Goal: Task Accomplishment & Management: Complete application form

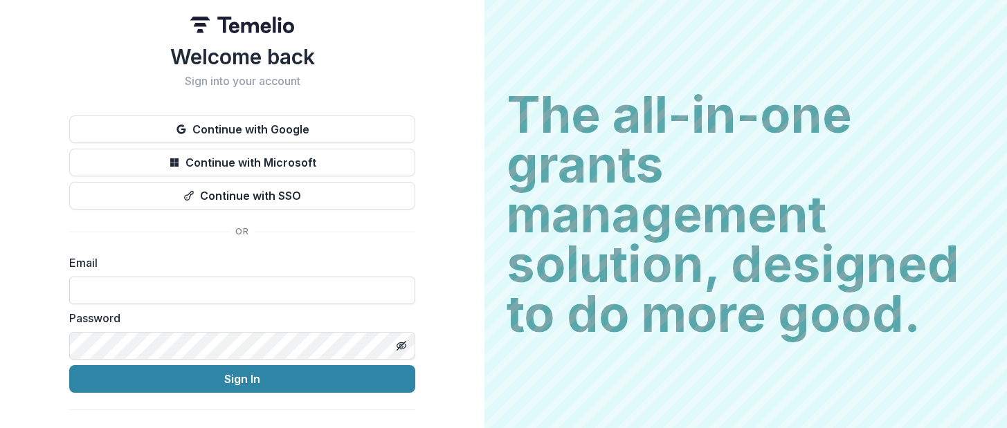
click at [206, 293] on input at bounding box center [242, 291] width 346 height 28
type input "**********"
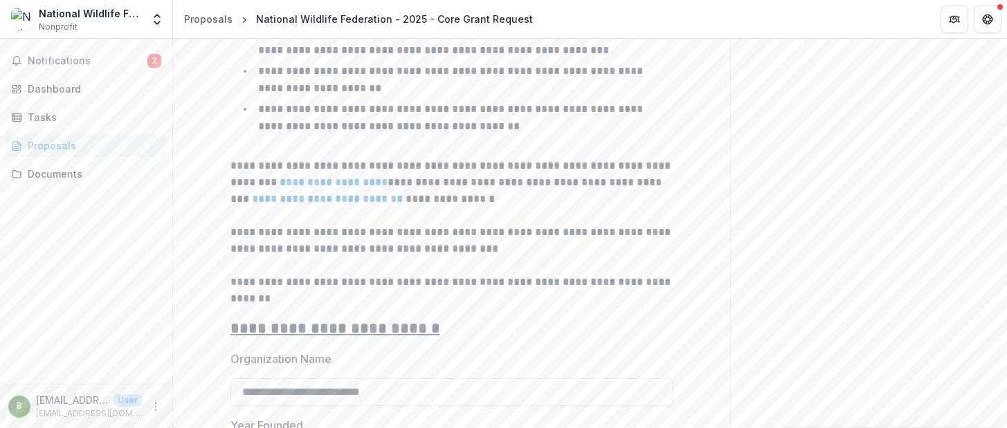
scroll to position [761, 0]
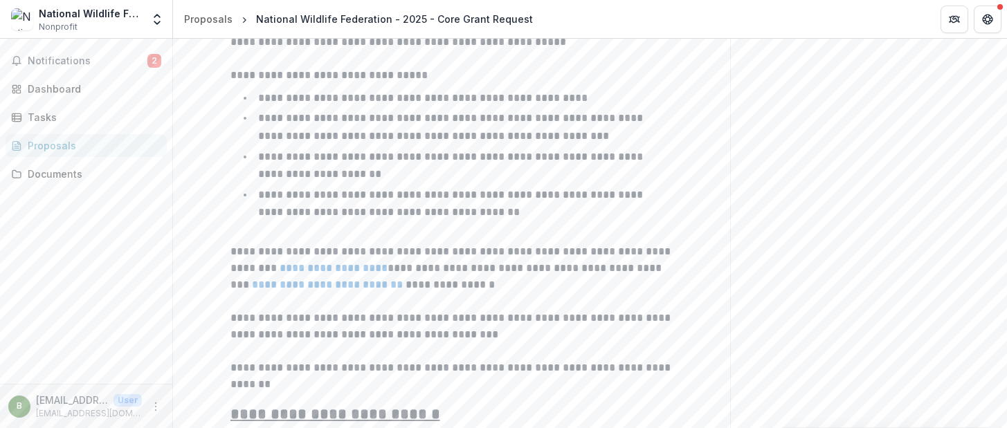
click at [606, 218] on p "**********" at bounding box center [452, 204] width 388 height 28
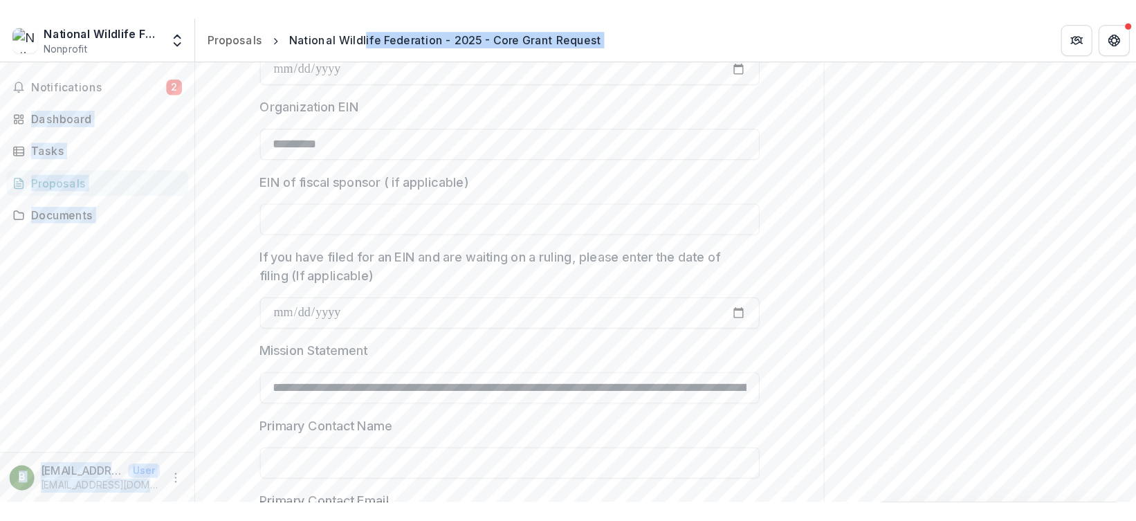
scroll to position [1008, 0]
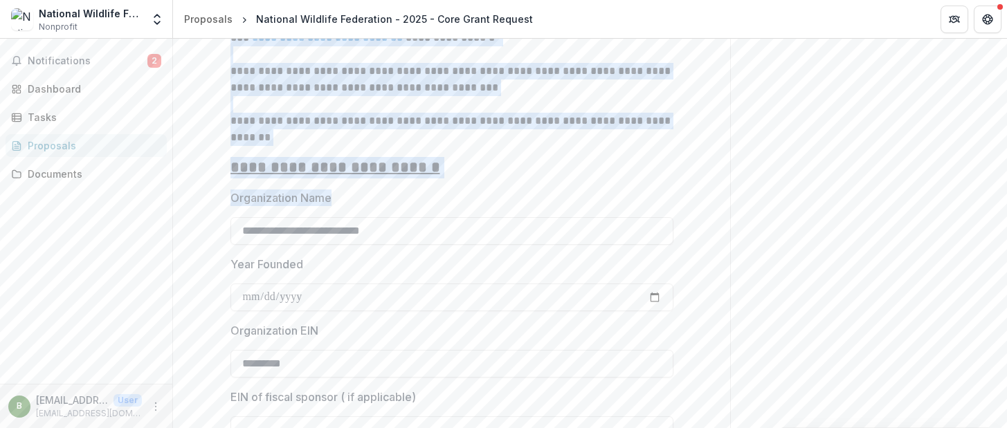
drag, startPoint x: 262, startPoint y: 145, endPoint x: 354, endPoint y: 216, distance: 115.9
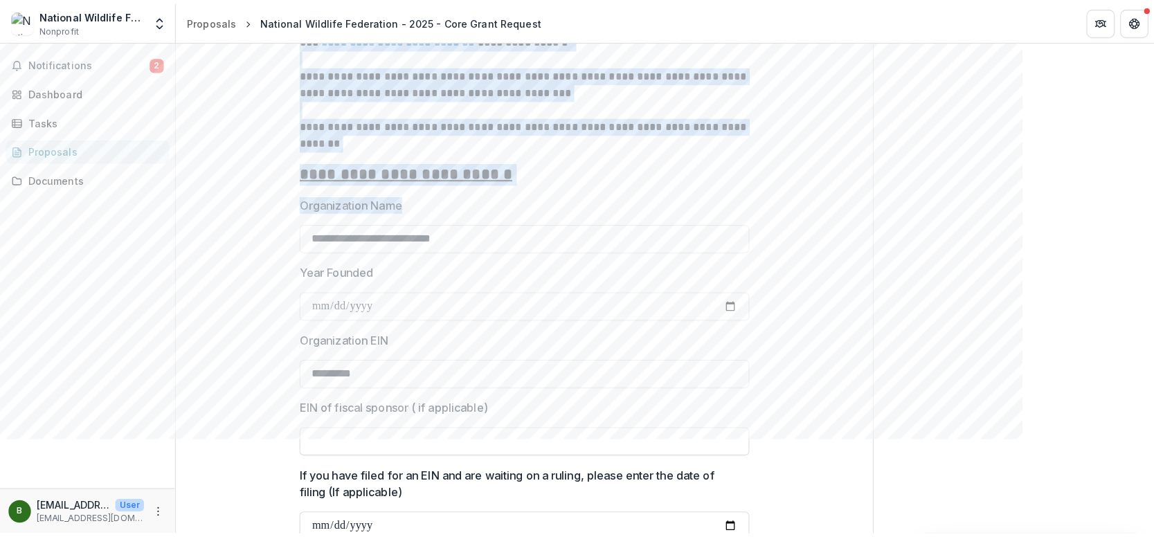
scroll to position [998, 0]
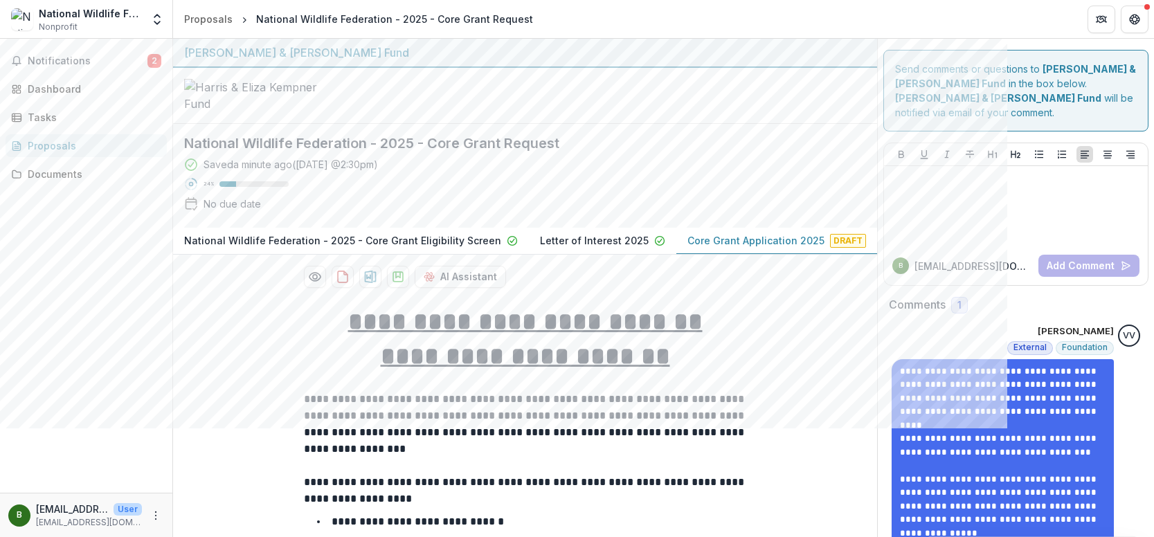
scroll to position [69, 0]
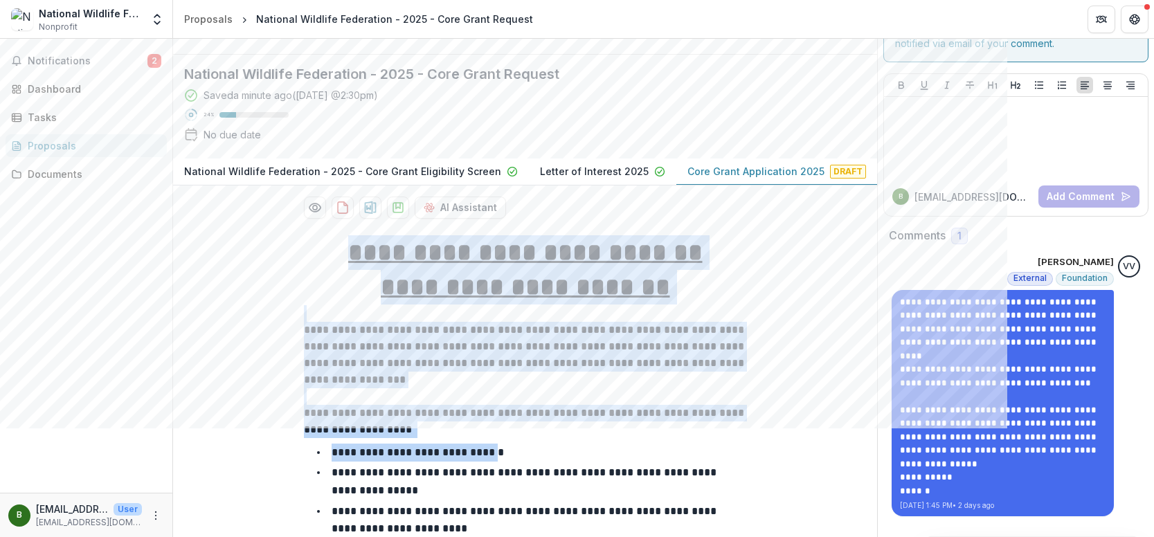
drag, startPoint x: 322, startPoint y: 269, endPoint x: 486, endPoint y: 457, distance: 249.7
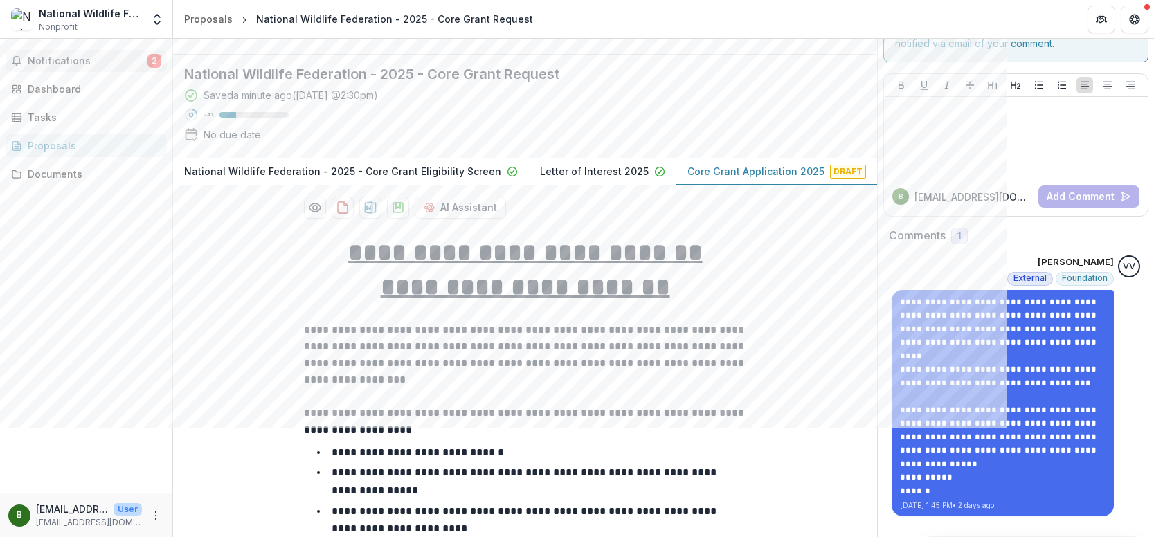
click at [79, 60] on span "Notifications" at bounding box center [88, 61] width 120 height 12
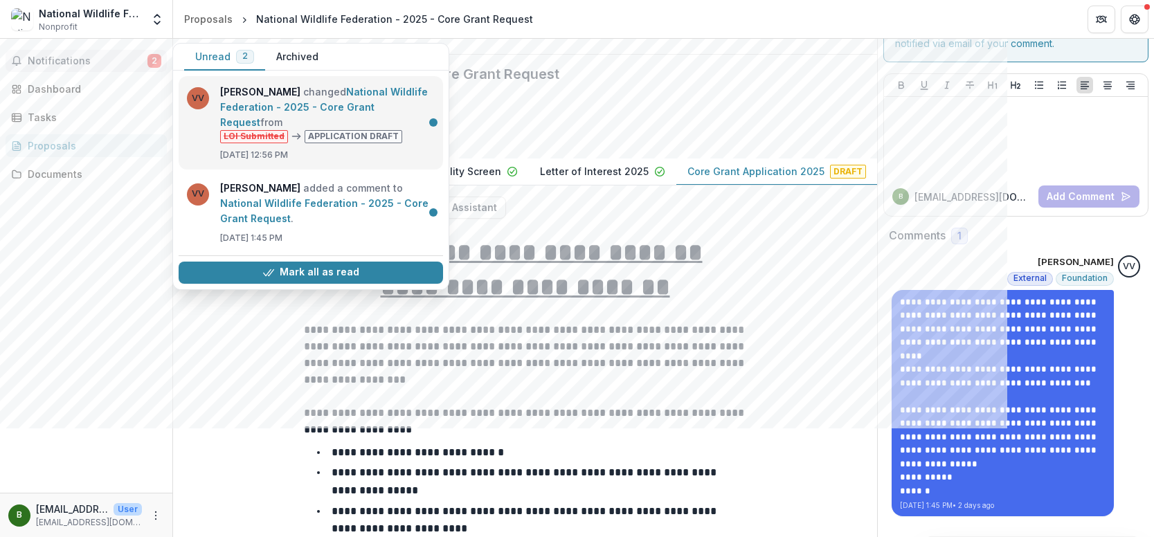
click at [336, 104] on link "National Wildlife Federation - 2025 - Core Grant Request" at bounding box center [324, 107] width 208 height 42
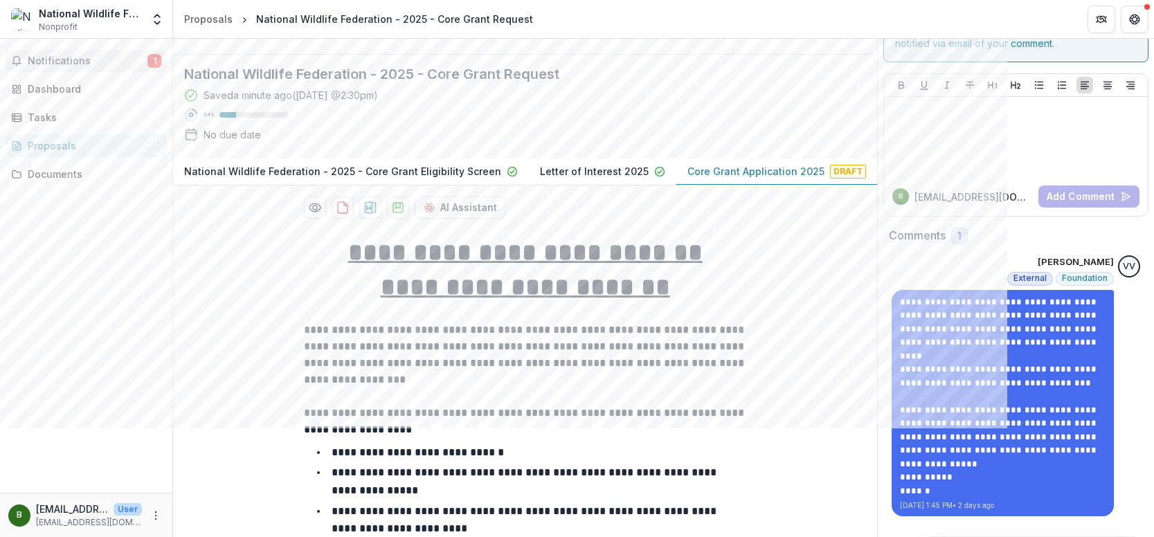
click at [73, 62] on span "Notifications" at bounding box center [88, 61] width 120 height 12
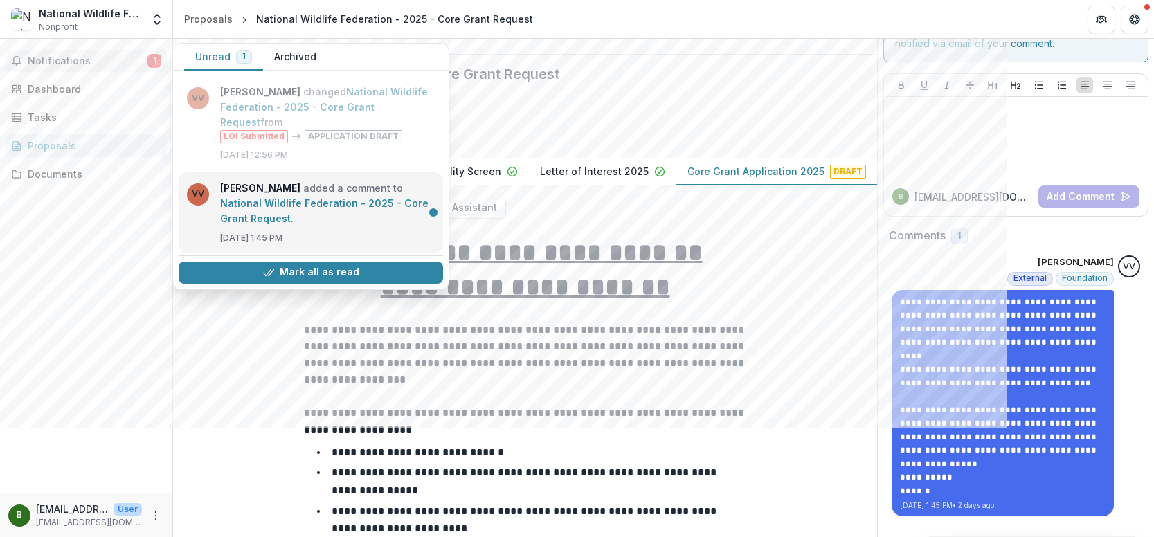
click at [300, 197] on link "National Wildlife Federation - 2025 - Core Grant Request" at bounding box center [324, 210] width 208 height 27
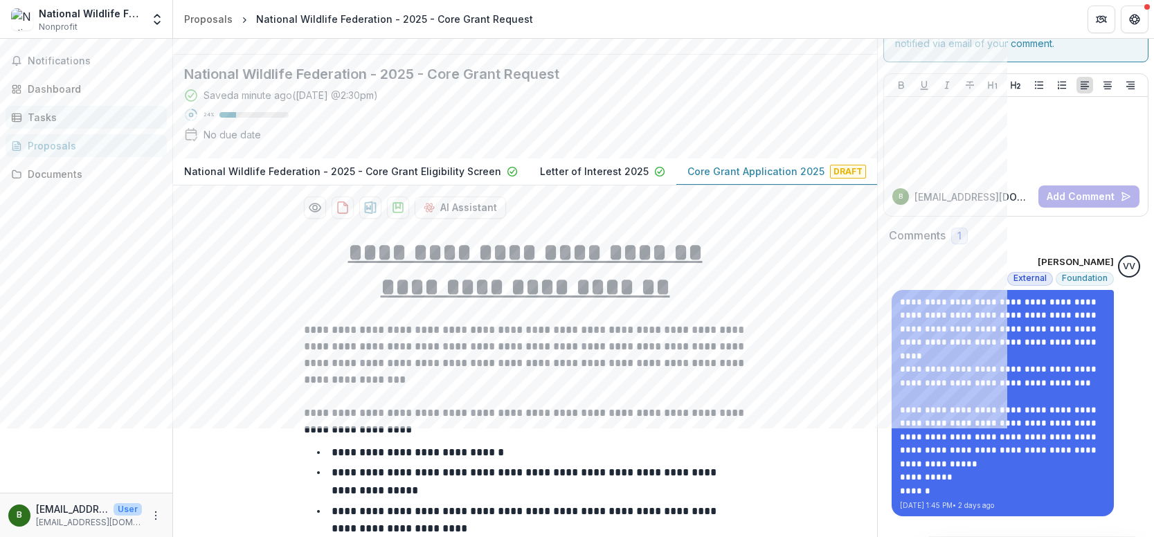
click at [57, 114] on div "Tasks" at bounding box center [92, 117] width 128 height 15
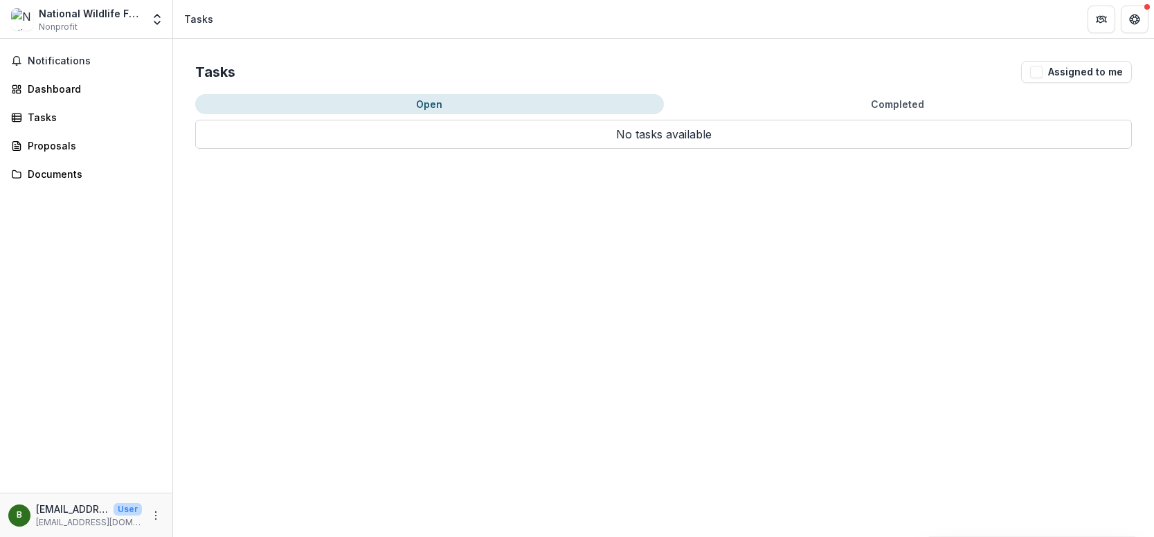
click at [906, 106] on button "Completed" at bounding box center [898, 104] width 469 height 20
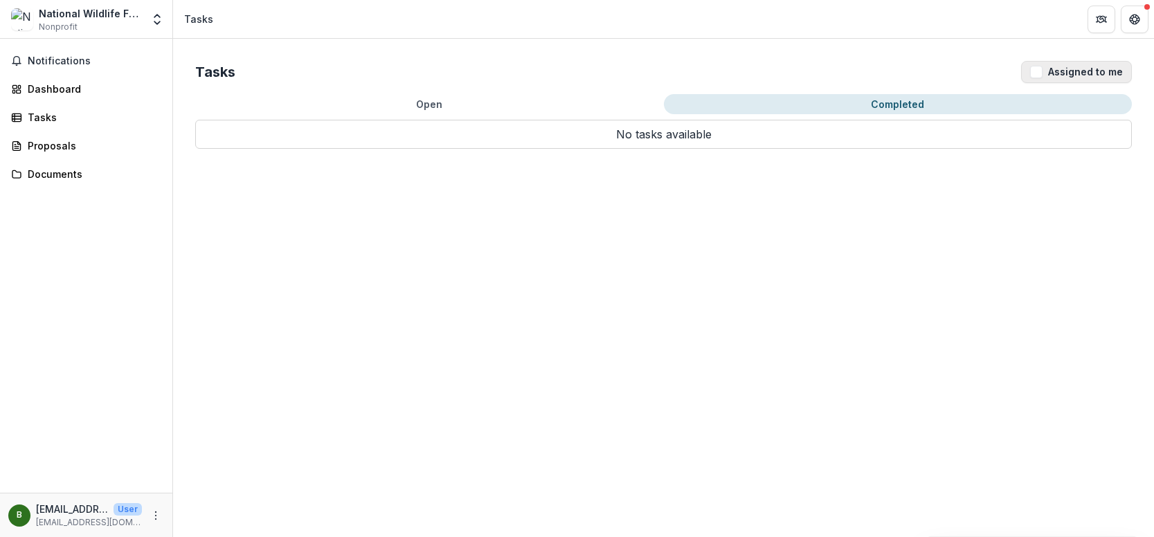
click at [1006, 71] on button "Assigned to me" at bounding box center [1076, 72] width 111 height 22
click at [60, 118] on div "Tasks" at bounding box center [92, 117] width 128 height 15
click at [77, 82] on div "Dashboard" at bounding box center [92, 89] width 128 height 15
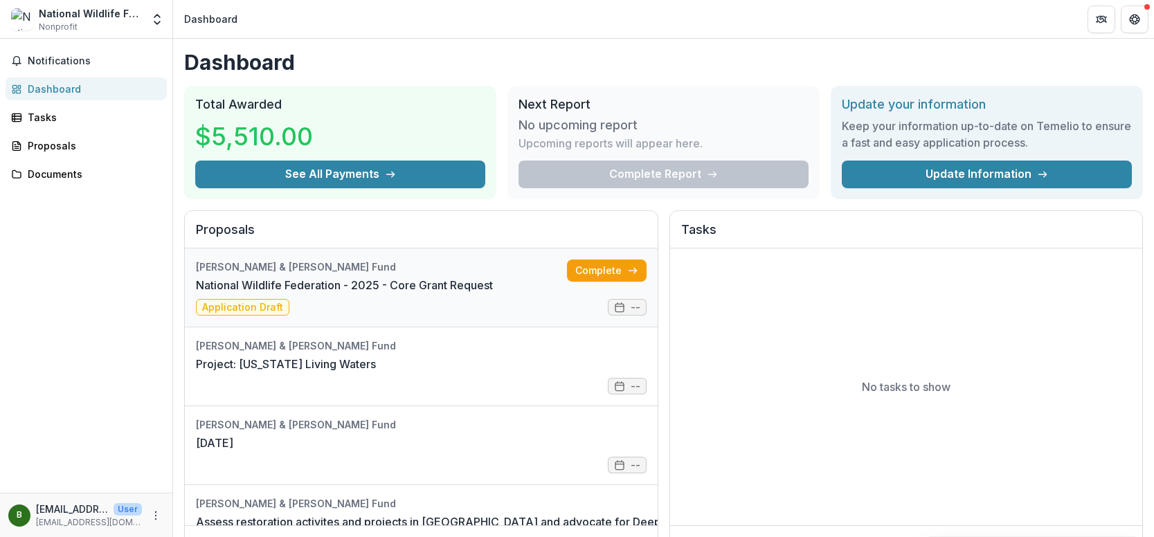
click at [412, 293] on link "National Wildlife Federation - 2025 - Core Grant Request" at bounding box center [344, 285] width 297 height 17
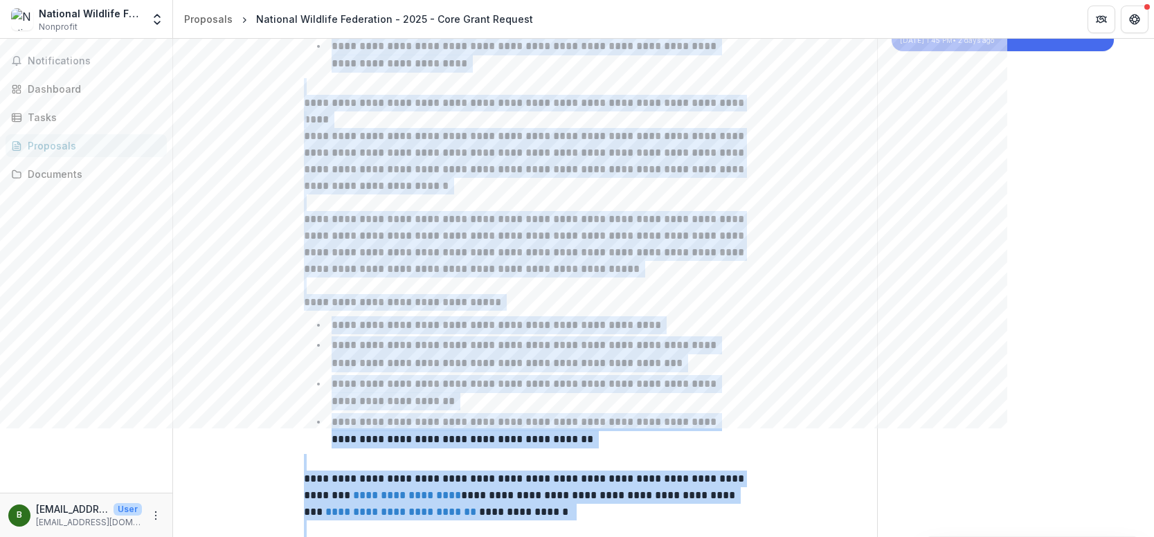
scroll to position [717, 0]
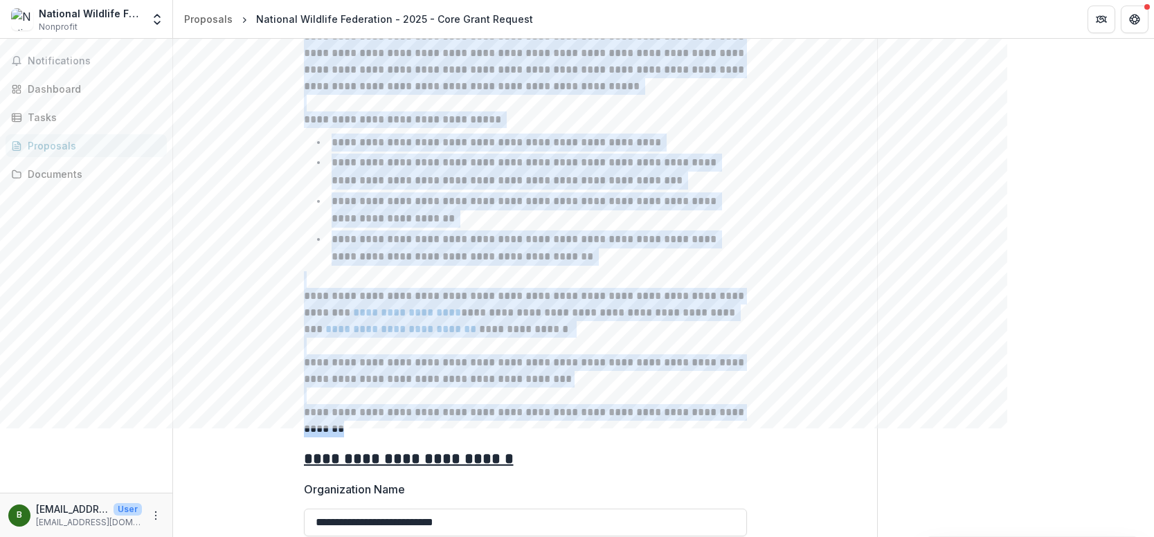
drag, startPoint x: 337, startPoint y: 206, endPoint x: 532, endPoint y: 444, distance: 308.4
click at [532, 428] on div "**********" at bounding box center [525, 13] width 443 height 850
copy div "**********"
click at [329, 264] on li "**********" at bounding box center [533, 247] width 426 height 35
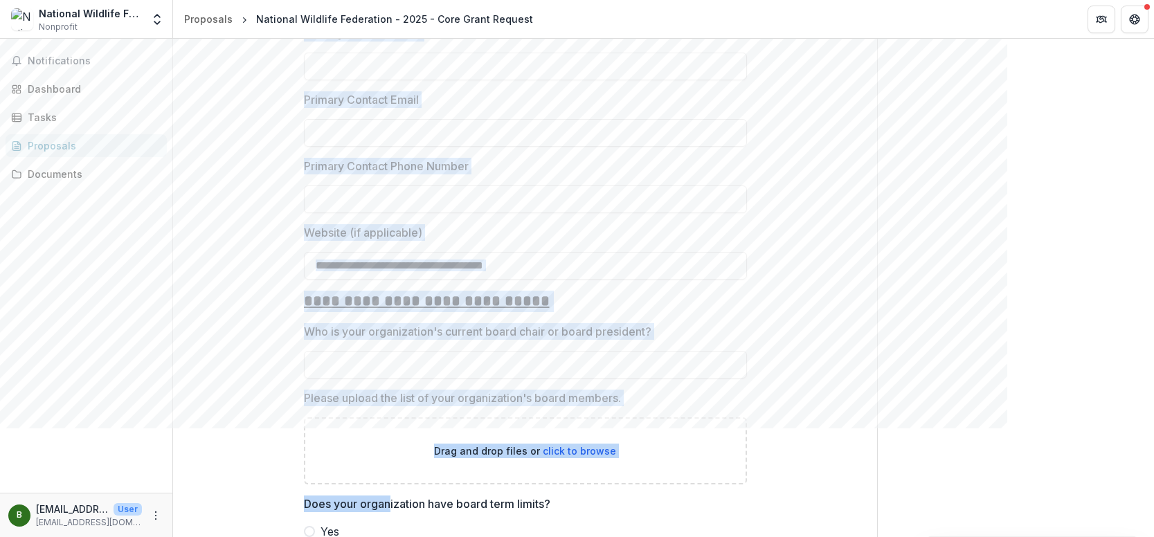
scroll to position [1590, 0]
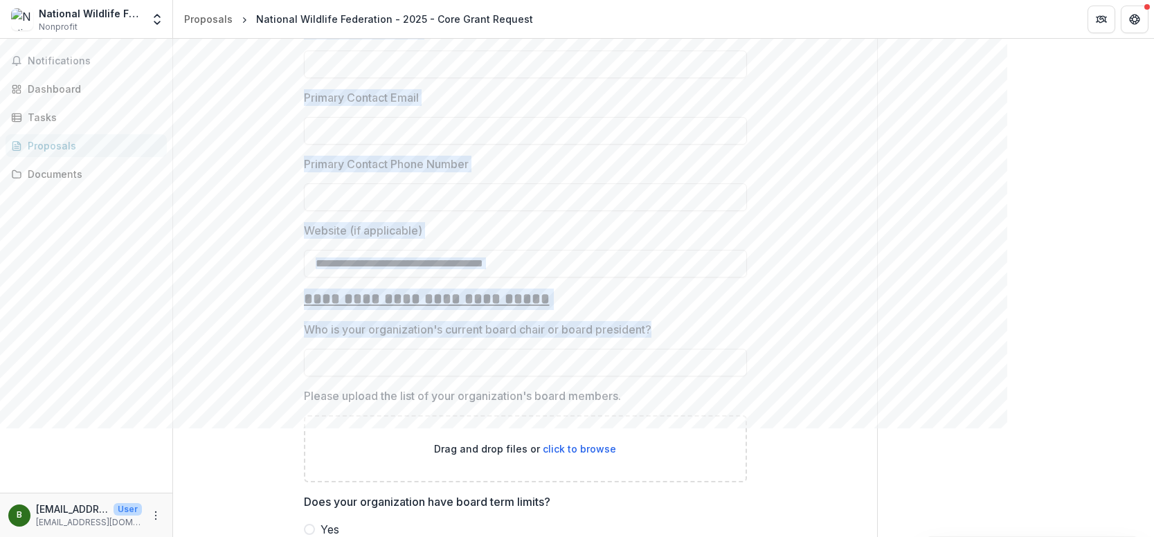
drag, startPoint x: 305, startPoint y: 132, endPoint x: 666, endPoint y: 349, distance: 421.6
copy div "**********"
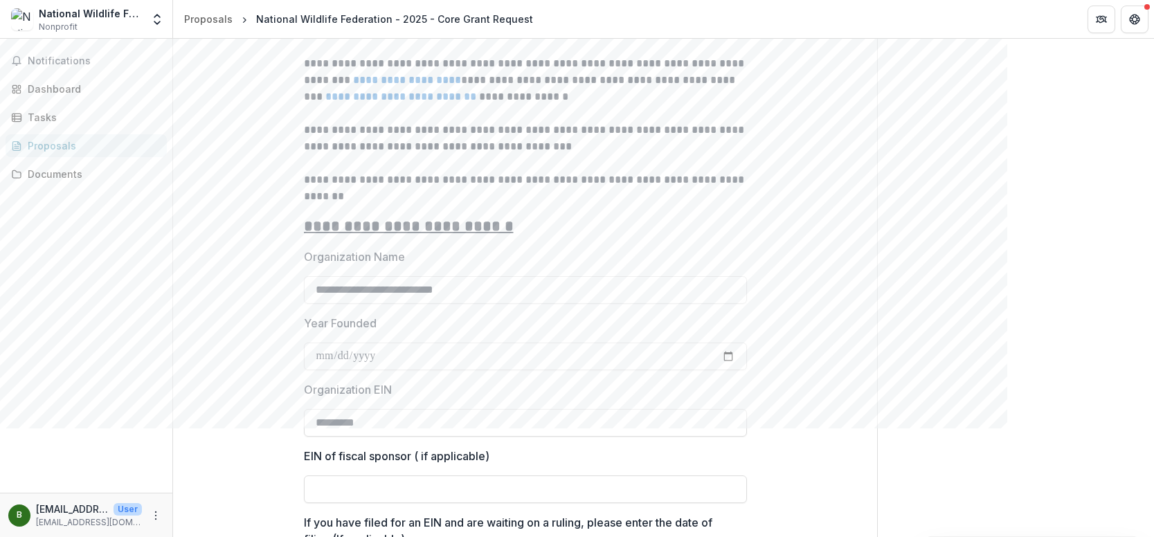
scroll to position [1037, 0]
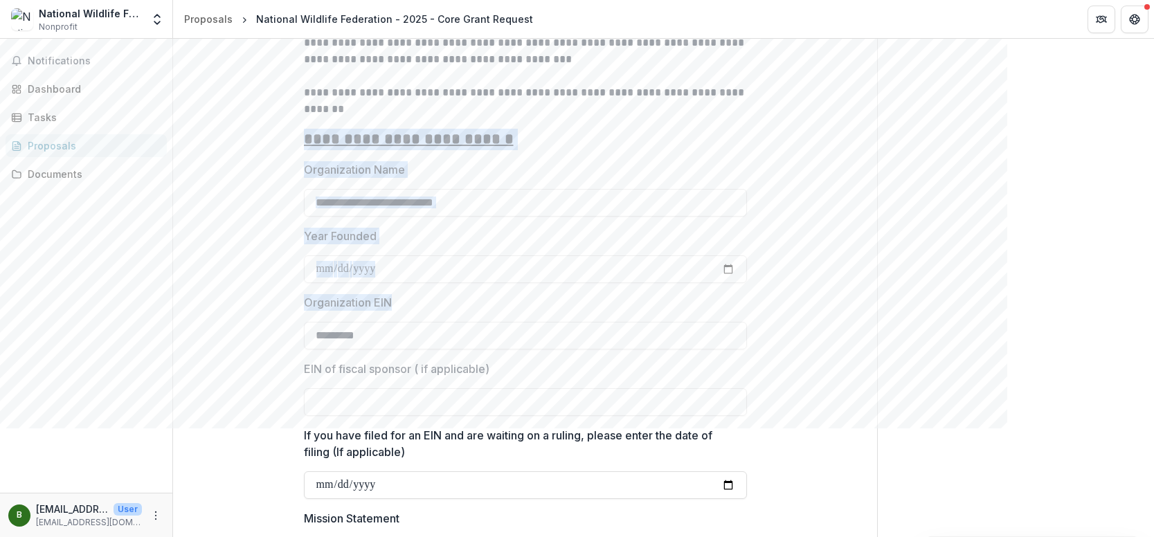
drag, startPoint x: 303, startPoint y: 161, endPoint x: 373, endPoint y: 367, distance: 217.8
copy div "**********"
click at [347, 178] on p "Organization Name" at bounding box center [354, 169] width 101 height 17
click at [347, 189] on input "**********" at bounding box center [525, 203] width 443 height 28
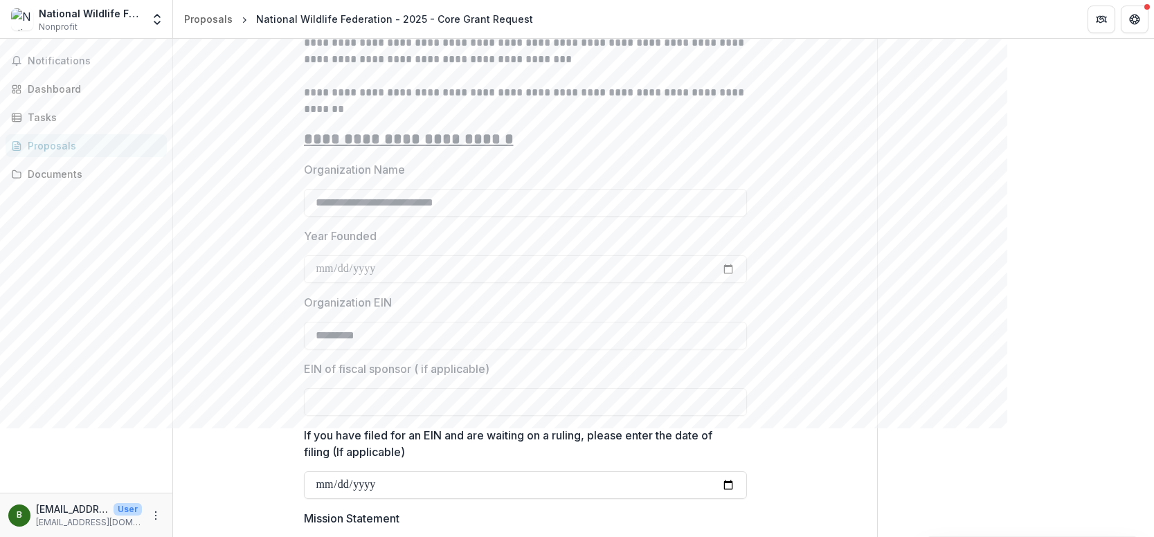
drag, startPoint x: 302, startPoint y: 189, endPoint x: 343, endPoint y: 370, distance: 185.9
copy div "Organization Name Year Founded Organization EIN"
drag, startPoint x: 419, startPoint y: 224, endPoint x: 271, endPoint y: 242, distance: 149.3
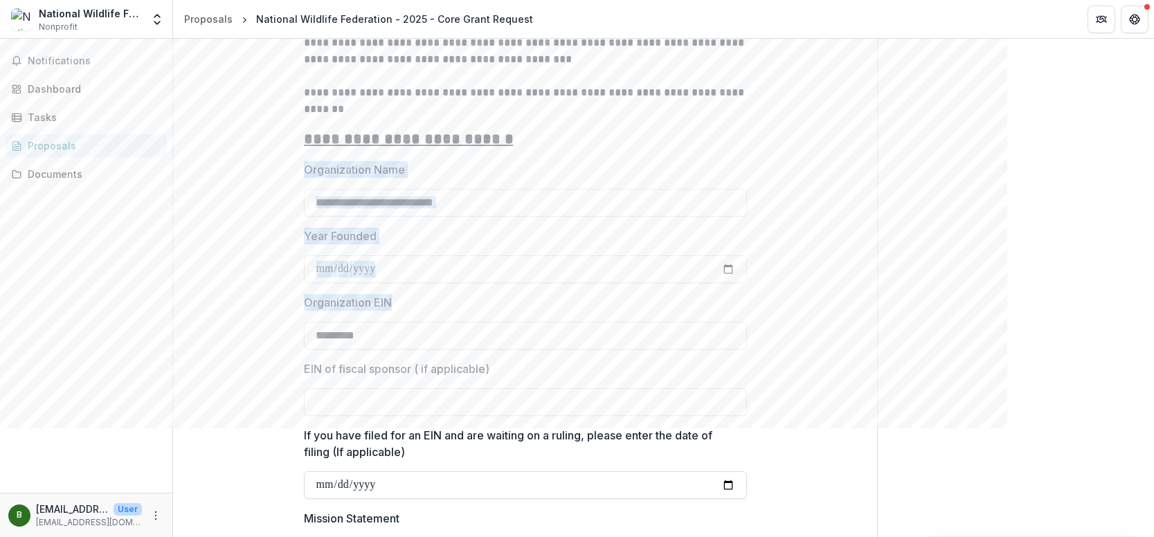
click at [419, 217] on input "**********" at bounding box center [525, 203] width 443 height 28
drag, startPoint x: 391, startPoint y: 355, endPoint x: 281, endPoint y: 358, distance: 110.1
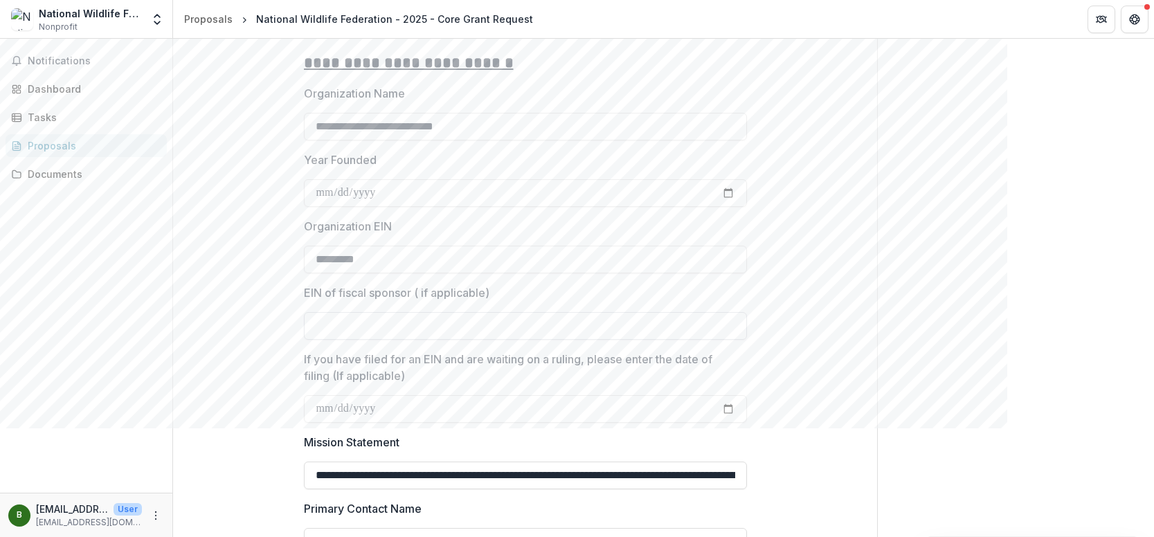
scroll to position [1175, 0]
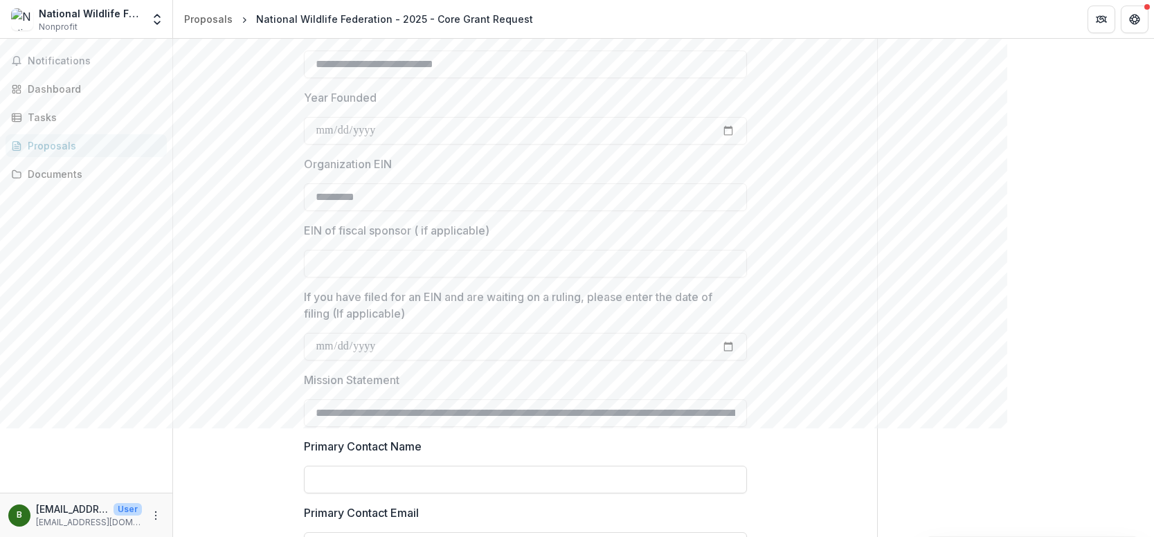
click at [304, 316] on p "If you have filed for an EIN and are waiting on a ruling, please enter the date…" at bounding box center [521, 305] width 435 height 33
click at [304, 333] on input "If you have filed for an EIN and are waiting on a ruling, please enter the date…" at bounding box center [525, 347] width 443 height 28
click at [305, 312] on p "If you have filed for an EIN and are waiting on a ruling, please enter the date…" at bounding box center [521, 305] width 435 height 33
click at [305, 333] on input "If you have filed for an EIN and are waiting on a ruling, please enter the date…" at bounding box center [525, 347] width 443 height 28
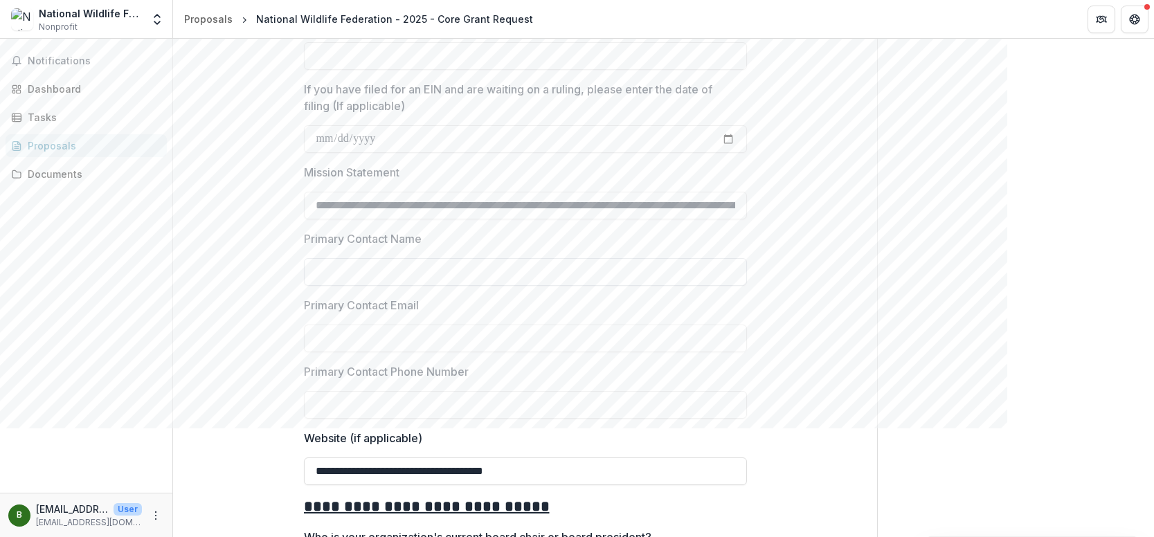
click at [304, 286] on input "Primary Contact Name" at bounding box center [525, 272] width 443 height 28
drag, startPoint x: 311, startPoint y: 221, endPoint x: 981, endPoint y: 246, distance: 671.1
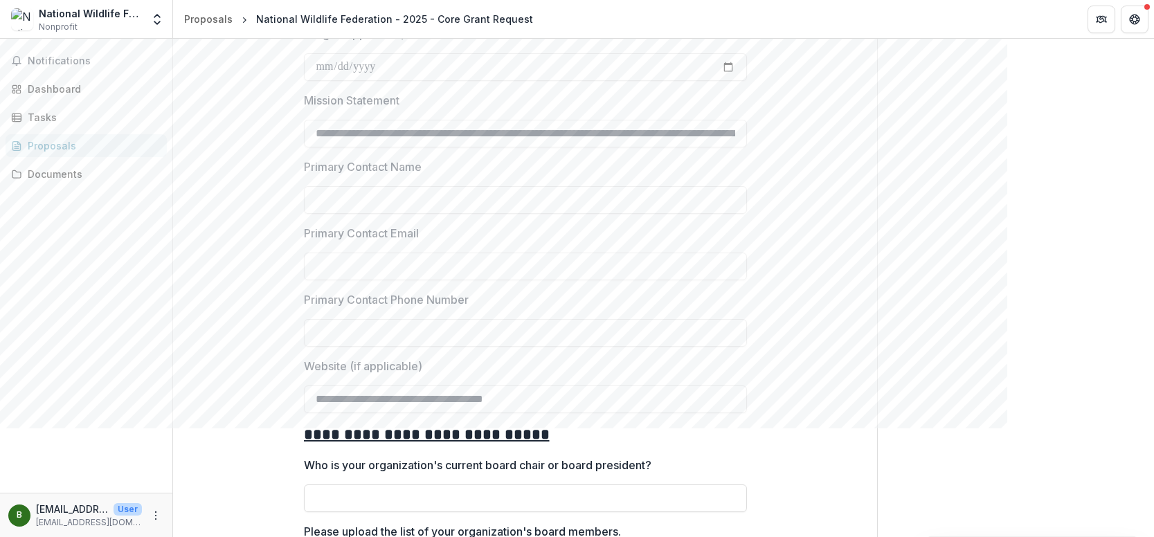
scroll to position [1521, 0]
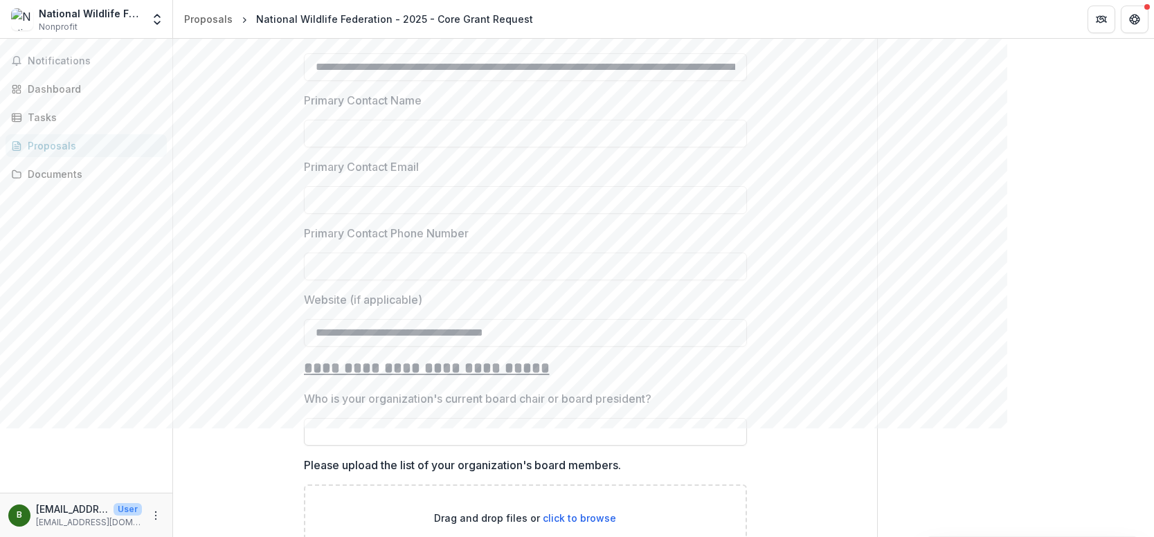
drag, startPoint x: 547, startPoint y: 346, endPoint x: 267, endPoint y: 361, distance: 280.0
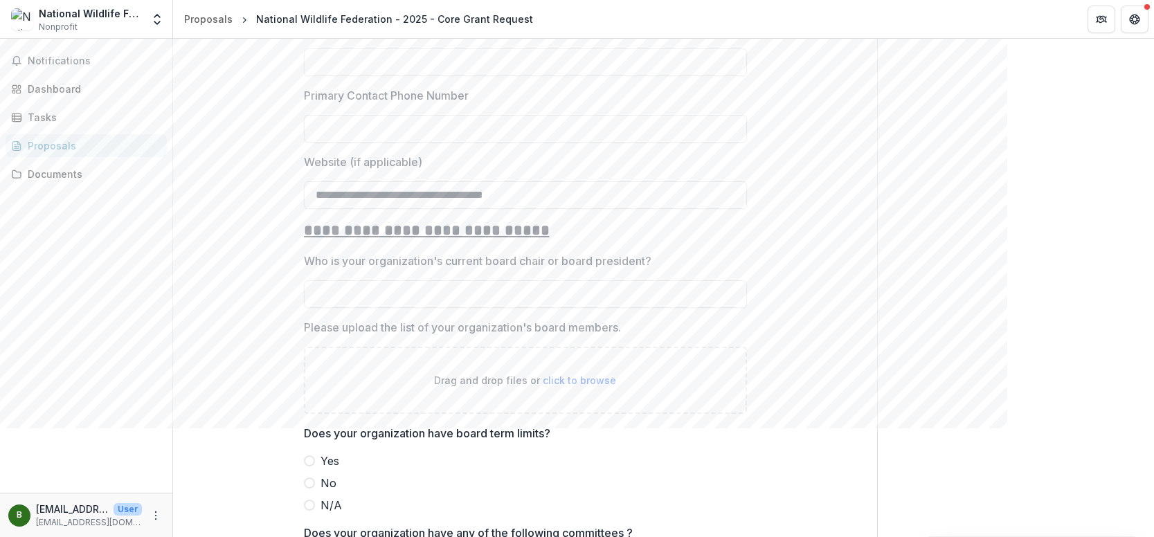
scroll to position [1660, 0]
click at [370, 307] on input "Who is your organization's current board chair or board president?" at bounding box center [525, 294] width 443 height 28
drag, startPoint x: 1096, startPoint y: 257, endPoint x: 973, endPoint y: 260, distance: 122.5
click at [514, 305] on input "Who is your organization's current board chair or board president?" at bounding box center [525, 294] width 443 height 28
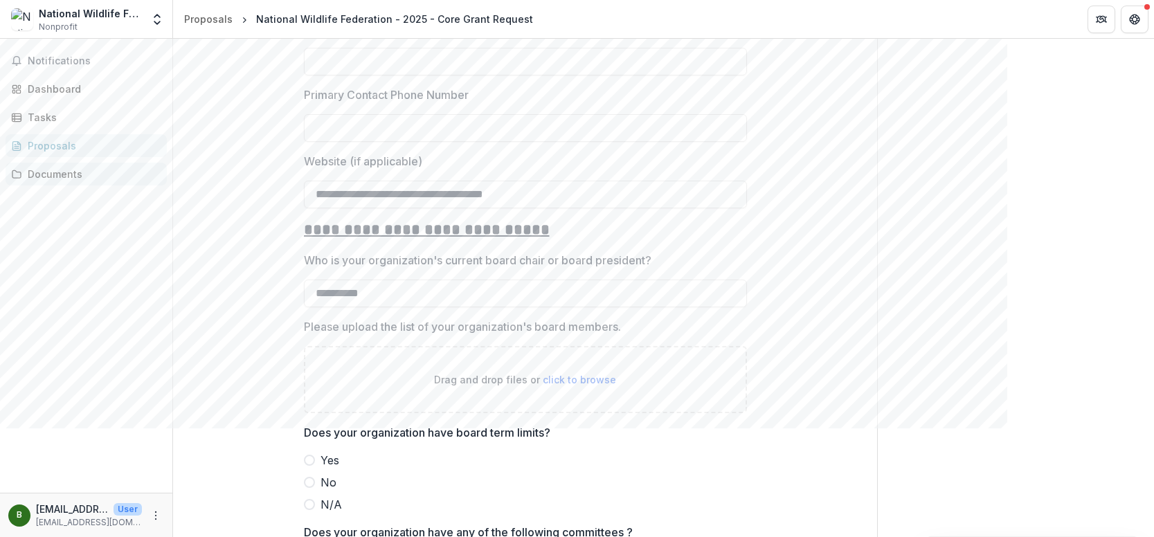
type input "**********"
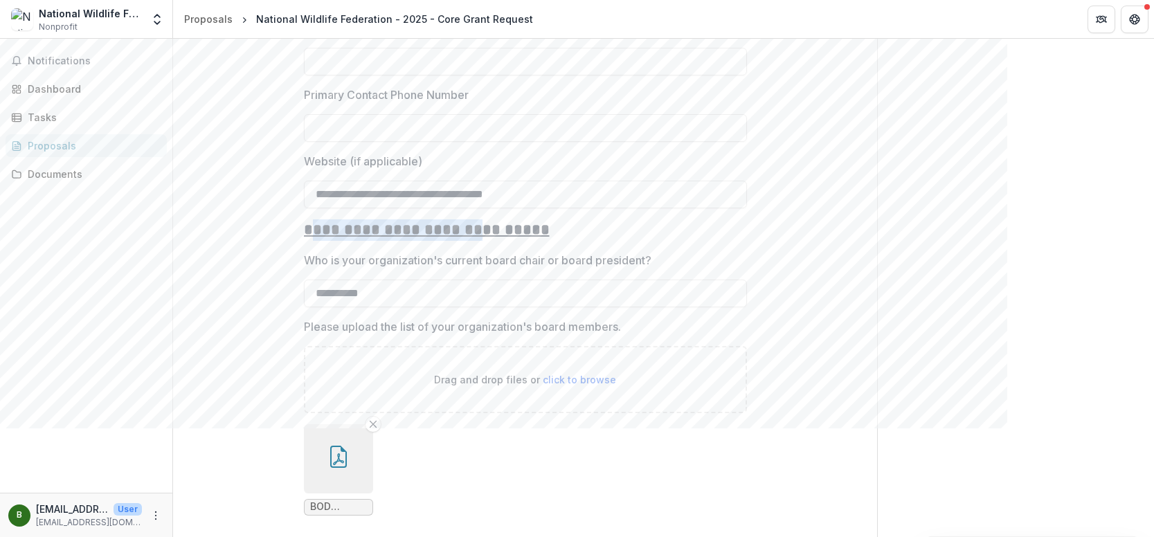
drag, startPoint x: 308, startPoint y: 249, endPoint x: 470, endPoint y: 253, distance: 162.0
click at [469, 237] on u "**********" at bounding box center [427, 229] width 246 height 15
click at [521, 237] on u "**********" at bounding box center [427, 229] width 246 height 15
drag, startPoint x: 529, startPoint y: 248, endPoint x: 247, endPoint y: 254, distance: 282.4
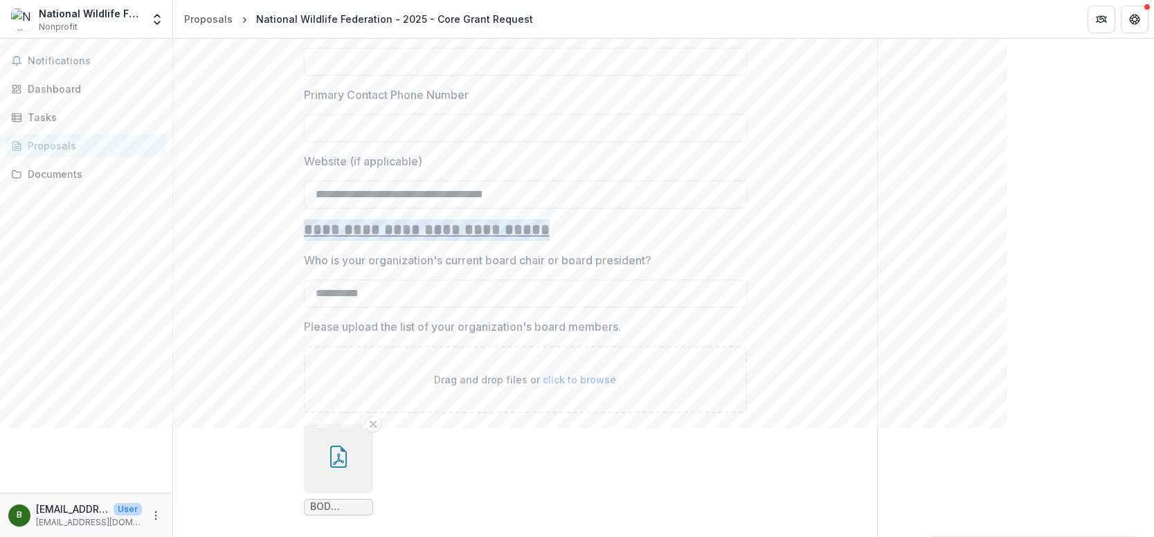
copy u "**********"
click at [660, 269] on label "Who is your organization's current board chair or board president?" at bounding box center [521, 260] width 435 height 17
click at [660, 280] on input "**********" at bounding box center [525, 294] width 443 height 28
click at [660, 269] on label "Who is your organization's current board chair or board president?" at bounding box center [521, 260] width 435 height 17
click at [660, 280] on input "**********" at bounding box center [525, 294] width 443 height 28
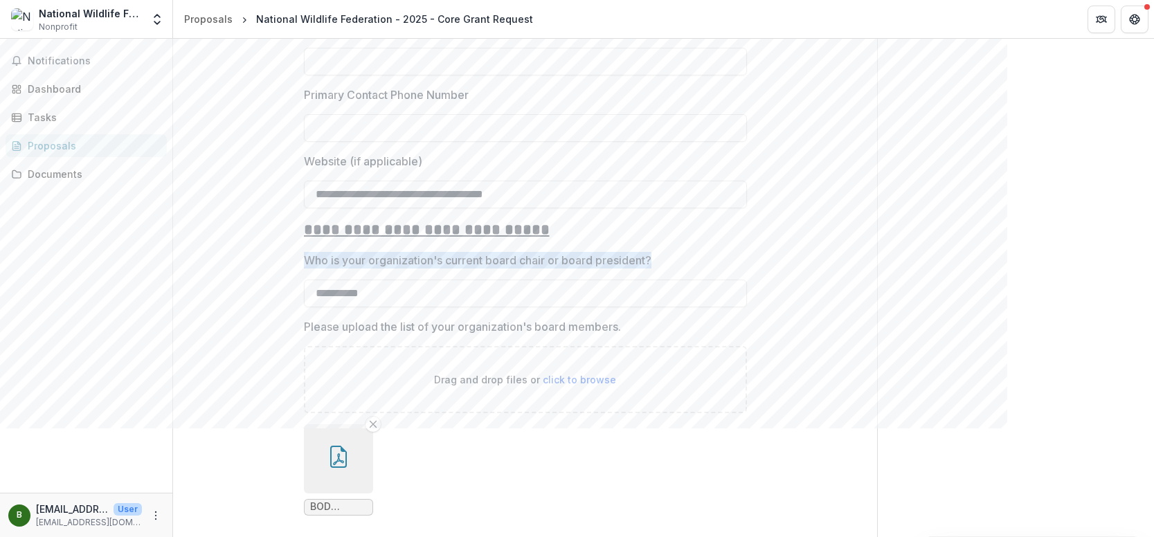
drag, startPoint x: 302, startPoint y: 275, endPoint x: 667, endPoint y: 269, distance: 365.5
click at [667, 269] on label "Who is your organization's current board chair or board president?" at bounding box center [521, 260] width 435 height 17
copy p "Who is your organization's current board chair or board president?"
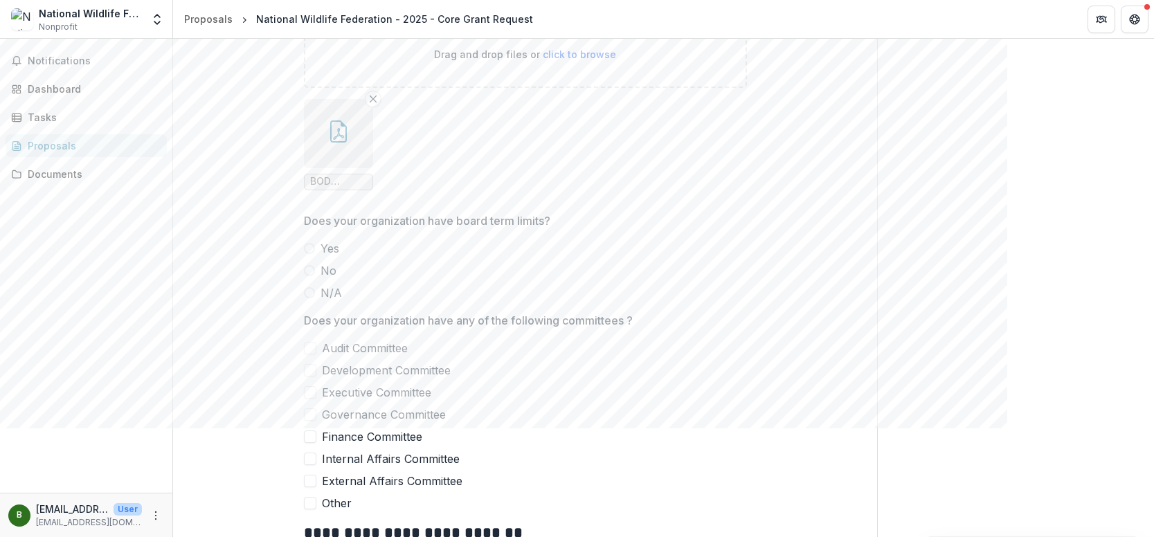
scroll to position [2006, 0]
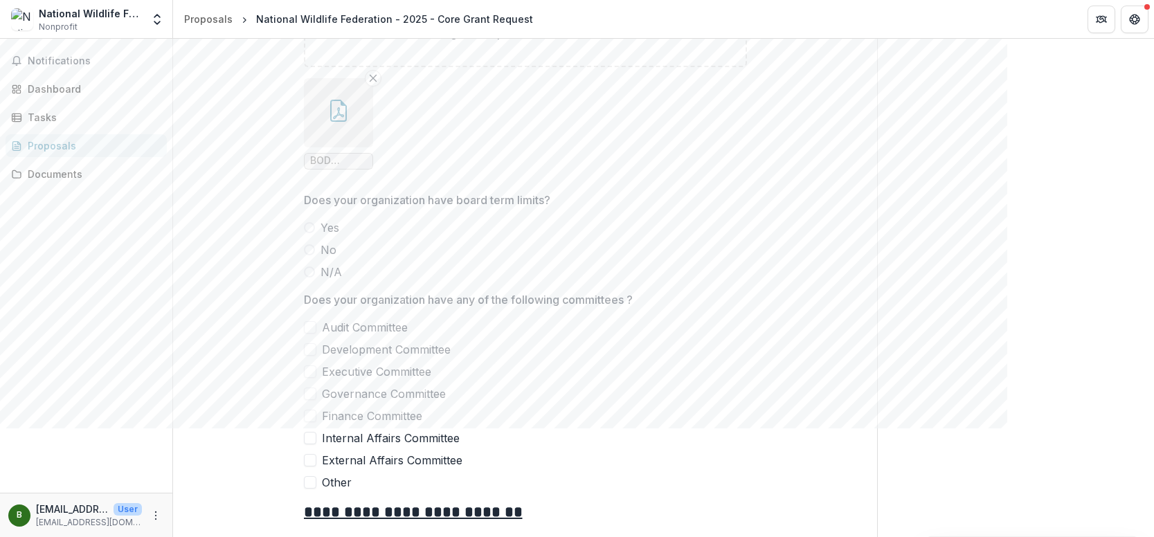
click at [314, 236] on label "Yes" at bounding box center [525, 227] width 443 height 17
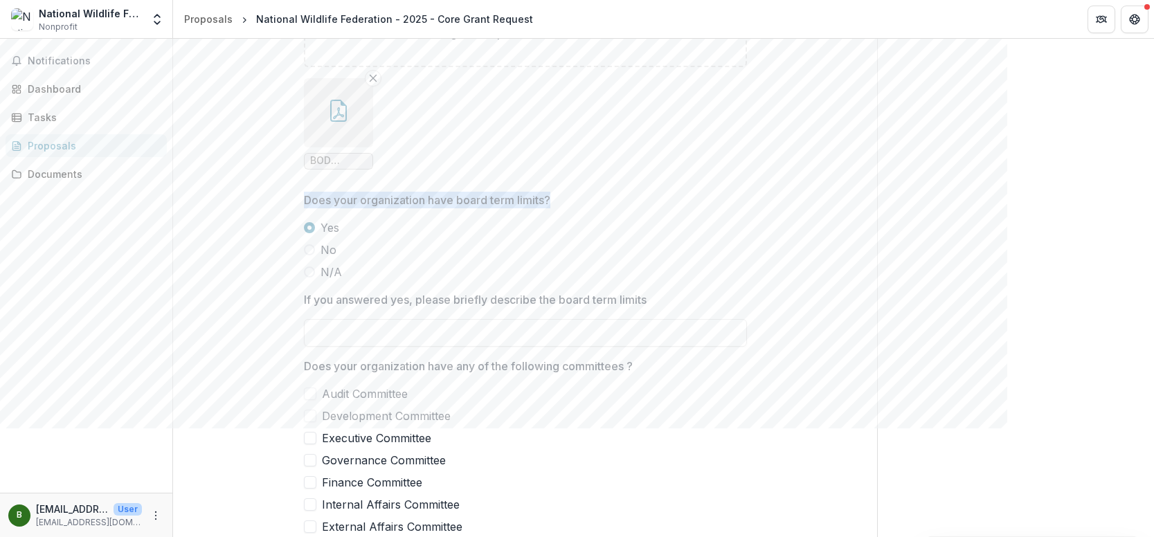
drag, startPoint x: 559, startPoint y: 216, endPoint x: 302, endPoint y: 218, distance: 256.8
click at [304, 208] on span "Does your organization have board term limits?" at bounding box center [521, 200] width 435 height 17
copy p "Does your organization have board term limits?"
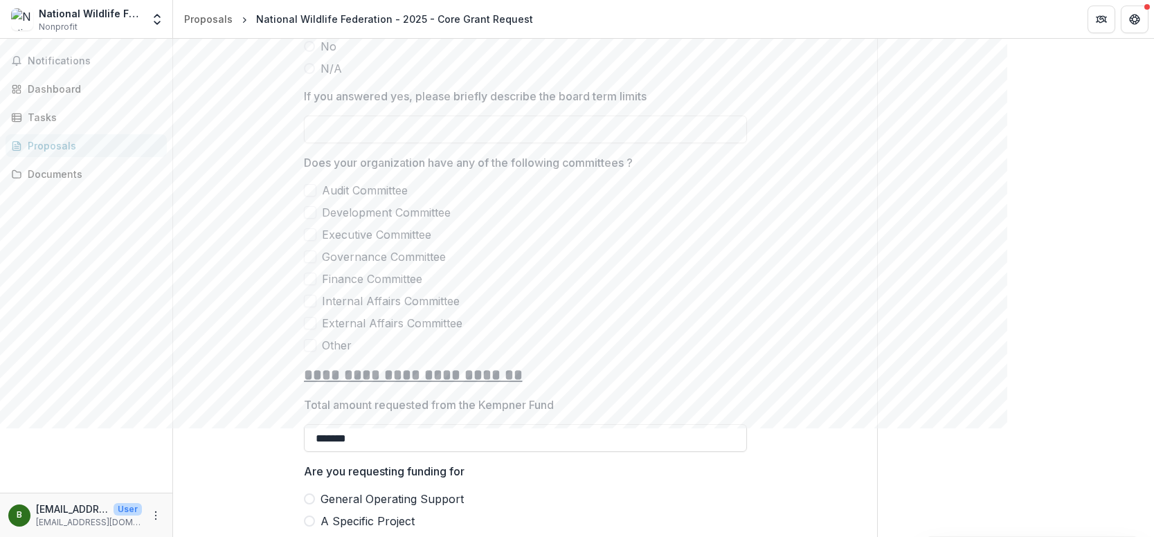
scroll to position [2213, 0]
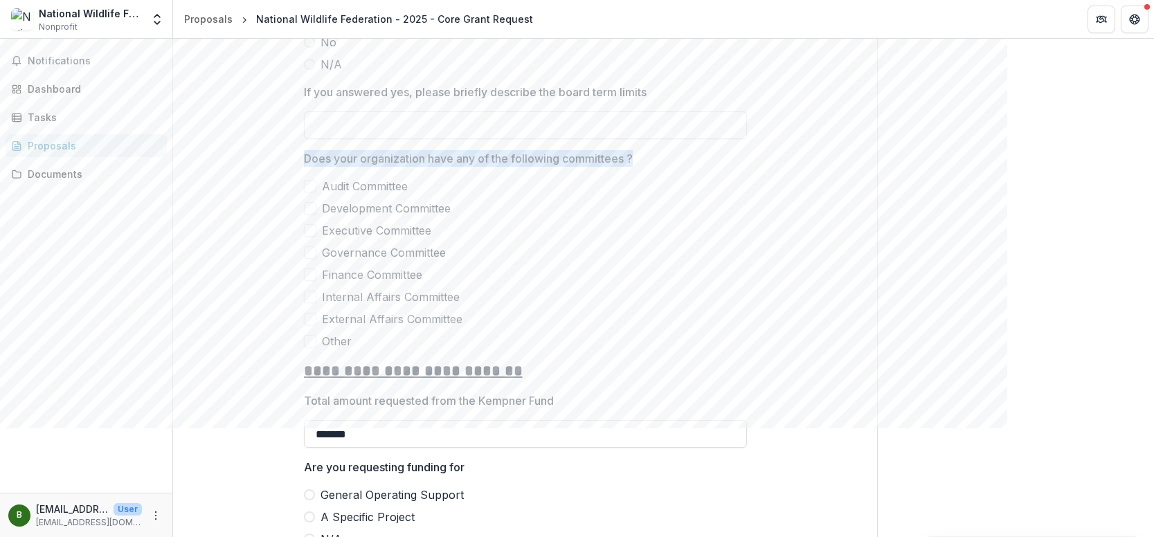
drag, startPoint x: 305, startPoint y: 178, endPoint x: 643, endPoint y: 177, distance: 337.7
copy p "Does your organization have any of the following committees ?"
drag, startPoint x: 345, startPoint y: 356, endPoint x: 314, endPoint y: 238, distance: 121.7
click at [314, 238] on div "Audit Committee Development Committee Executive Committee Governance Committee …" at bounding box center [525, 264] width 443 height 172
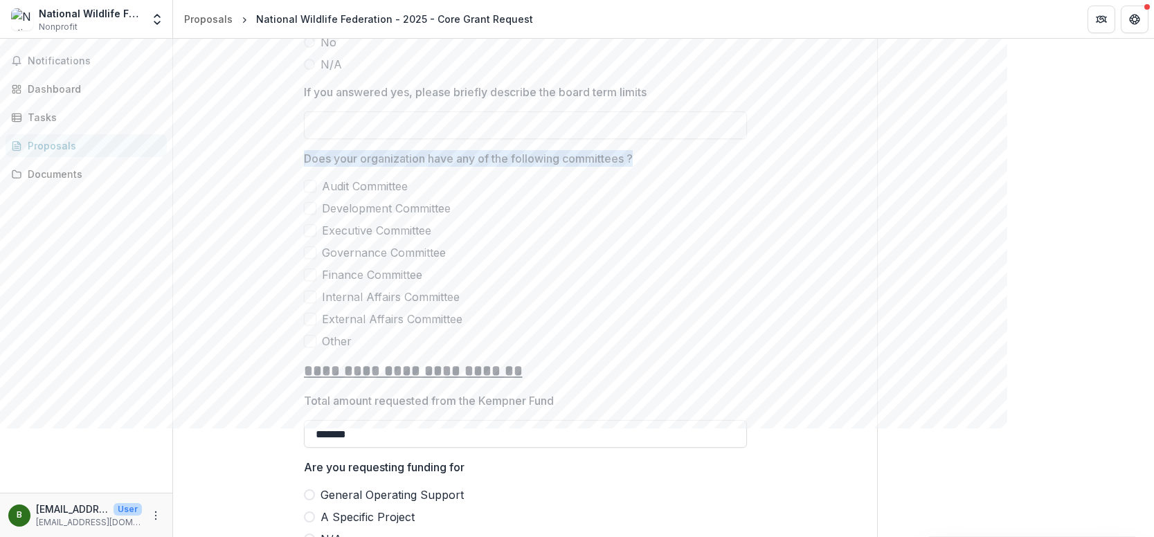
click at [373, 194] on span "Audit Committee" at bounding box center [365, 186] width 86 height 17
click at [492, 237] on label "Executive Committee" at bounding box center [525, 230] width 443 height 17
click at [306, 192] on div at bounding box center [310, 186] width 8 height 11
click at [306, 234] on icon at bounding box center [310, 230] width 8 height 7
drag, startPoint x: 346, startPoint y: 356, endPoint x: 323, endPoint y: 303, distance: 58.0
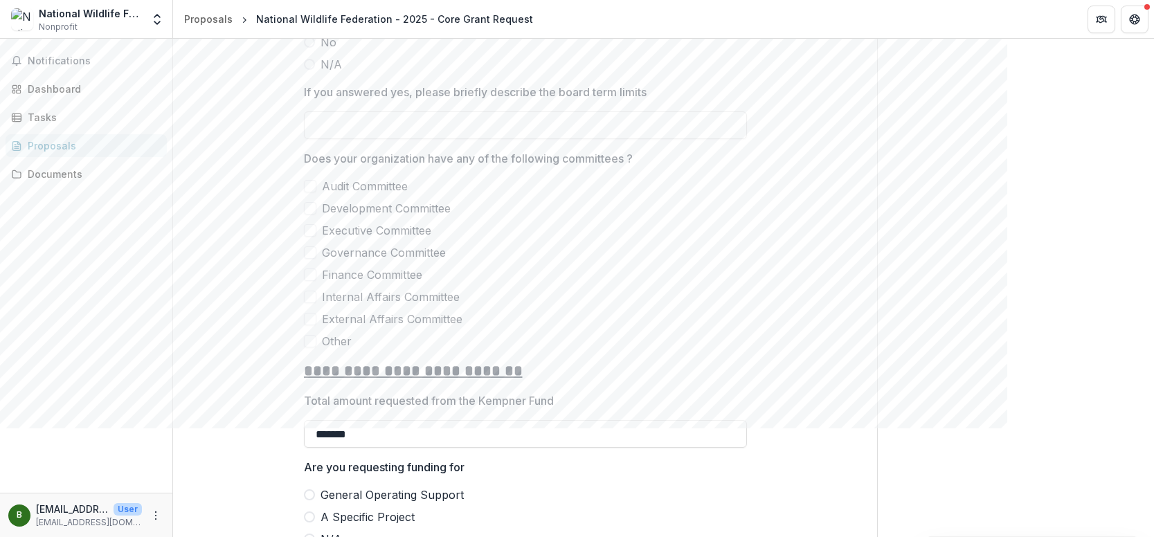
click at [323, 306] on div "Audit Committee Development Committee Executive Committee Governance Committee …" at bounding box center [525, 264] width 443 height 172
drag, startPoint x: 323, startPoint y: 199, endPoint x: 408, endPoint y: 228, distance: 89.1
click at [408, 228] on div "Audit Committee Development Committee Executive Committee Governance Committee …" at bounding box center [525, 264] width 443 height 172
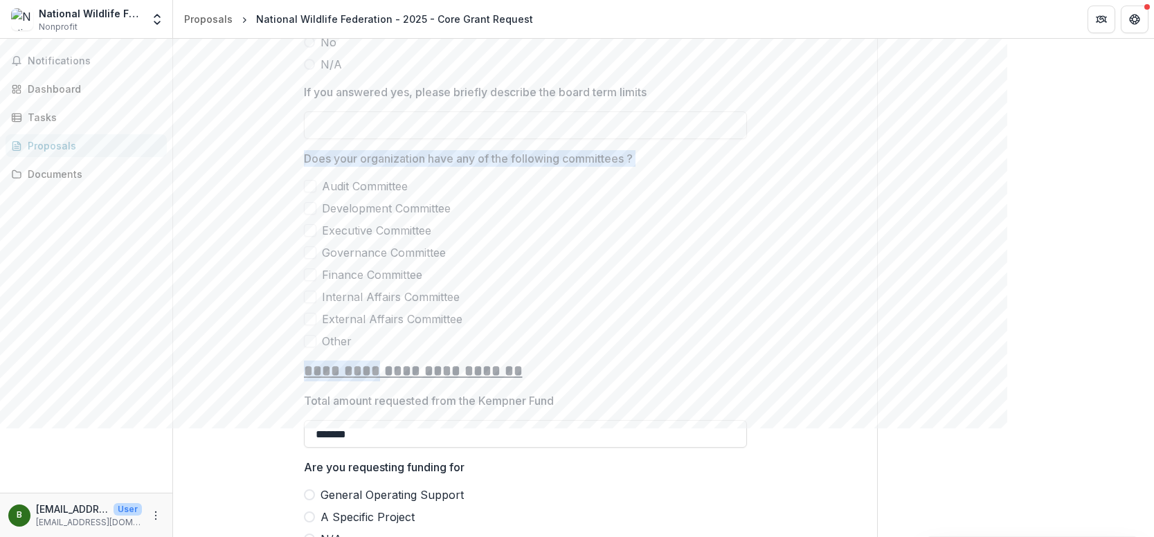
drag, startPoint x: 295, startPoint y: 173, endPoint x: 372, endPoint y: 397, distance: 236.6
click at [406, 349] on label "Other" at bounding box center [525, 341] width 443 height 17
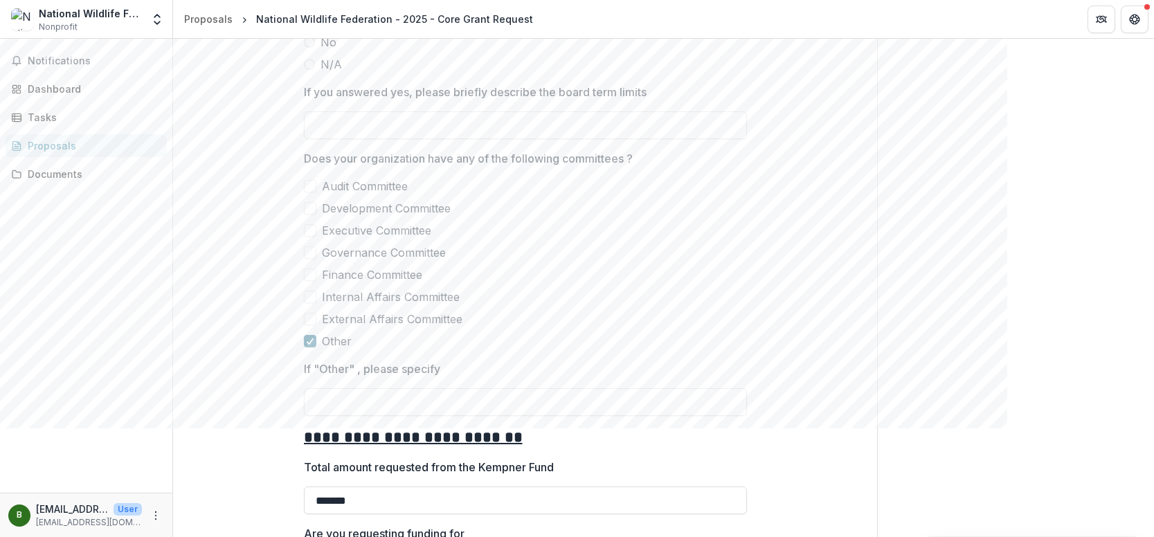
click at [312, 347] on span at bounding box center [310, 341] width 12 height 12
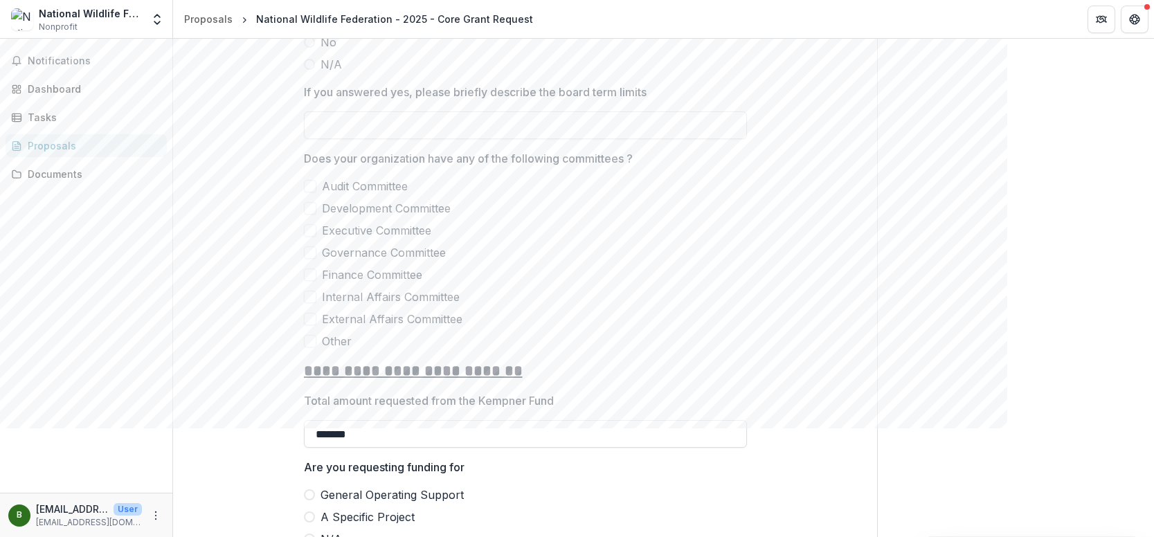
click at [312, 325] on span at bounding box center [310, 319] width 12 height 12
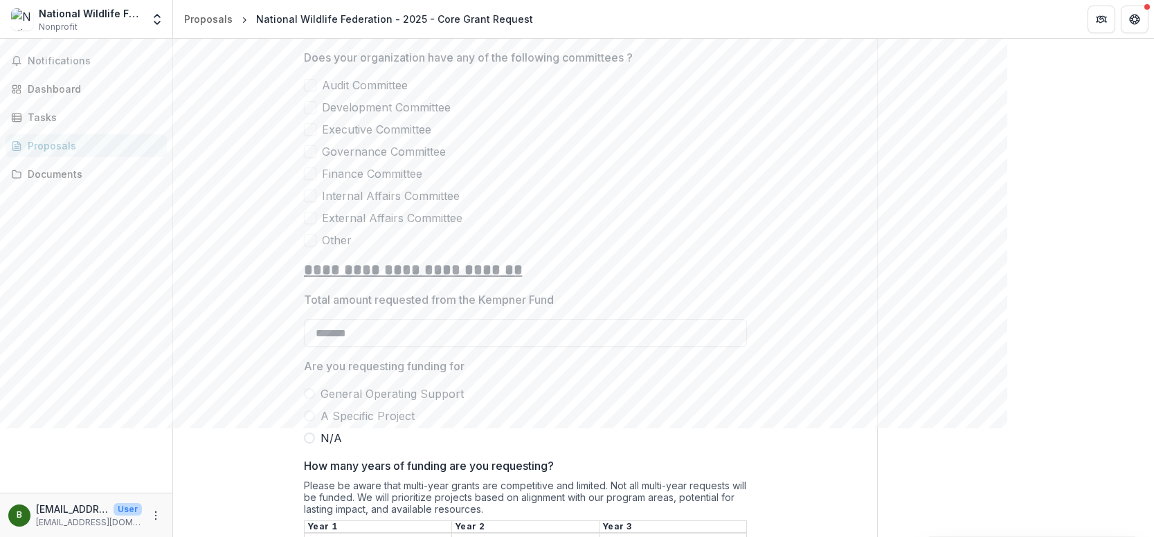
scroll to position [2421, 0]
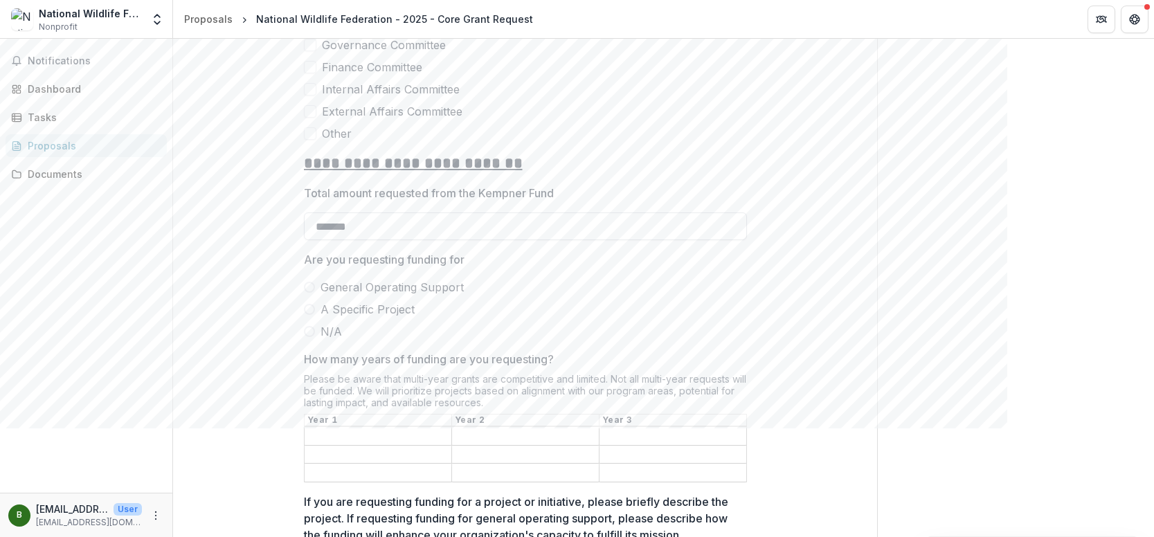
click at [408, 240] on input "*******" at bounding box center [525, 226] width 443 height 28
type input "*******"
click at [440, 296] on span "General Operating Support" at bounding box center [391, 287] width 143 height 17
click at [307, 315] on span at bounding box center [309, 309] width 11 height 11
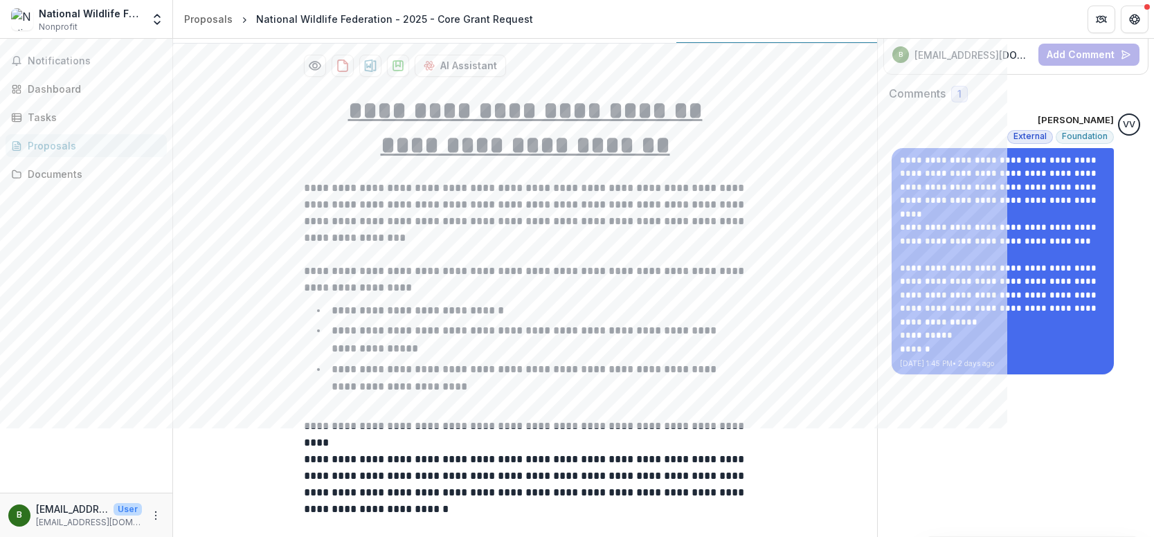
scroll to position [0, 0]
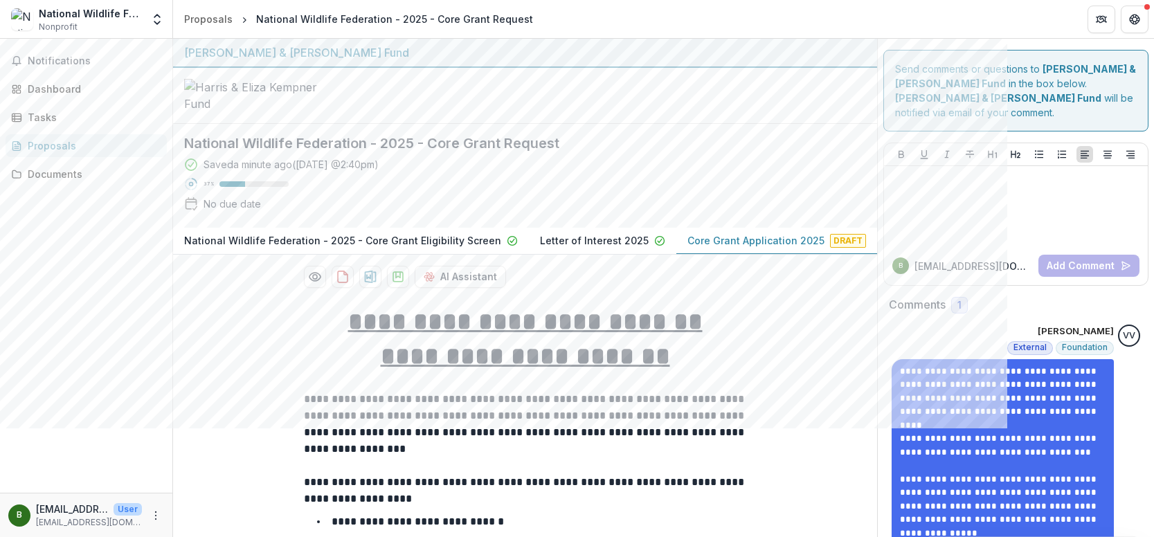
click at [574, 248] on p "Letter of Interest 2025" at bounding box center [594, 240] width 109 height 15
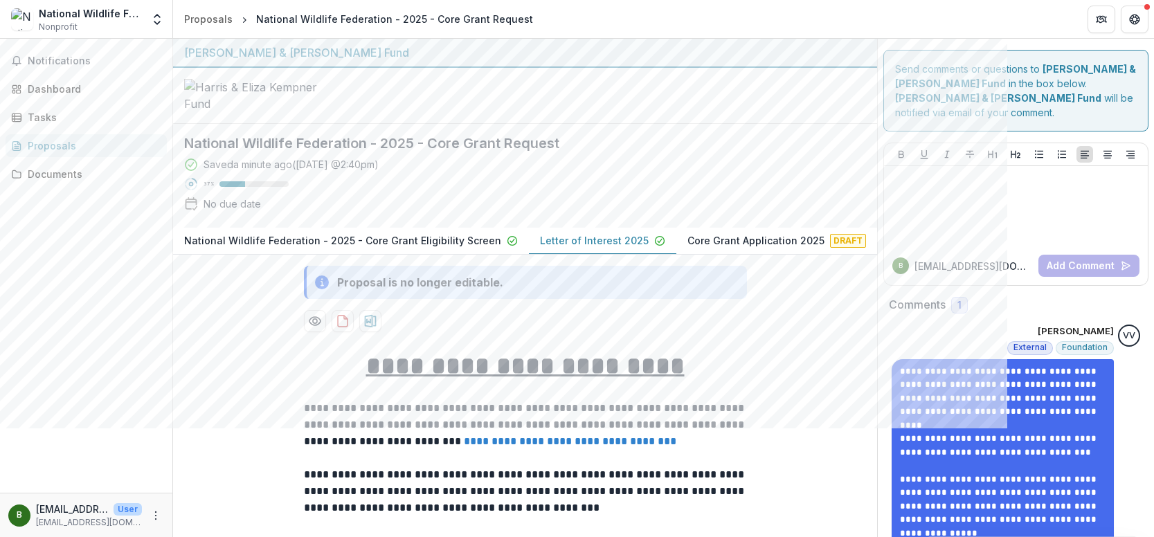
click at [736, 248] on p "Core Grant Application 2025" at bounding box center [755, 240] width 137 height 15
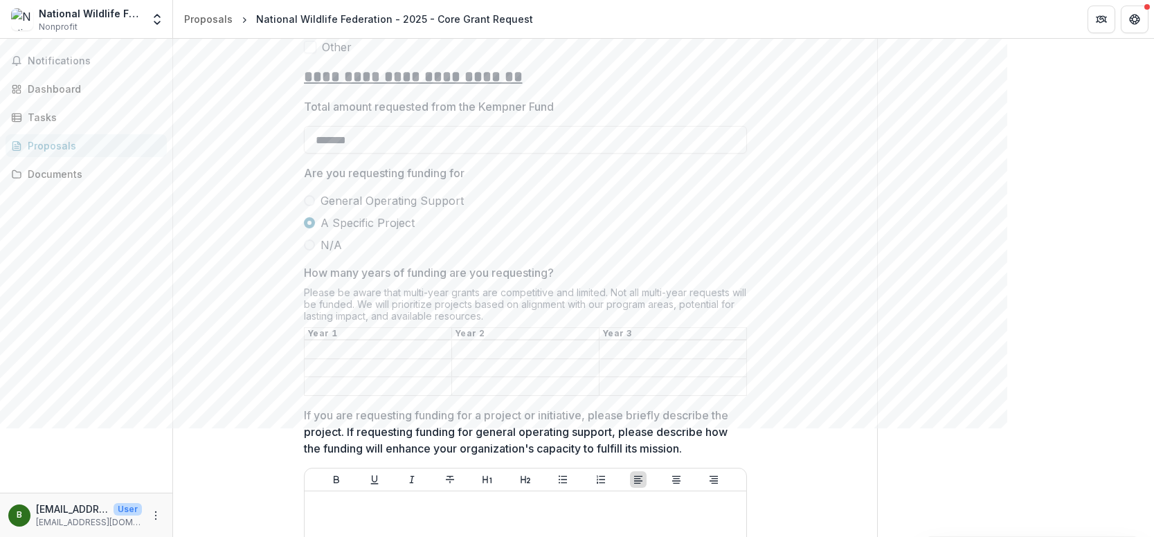
scroll to position [2445, 0]
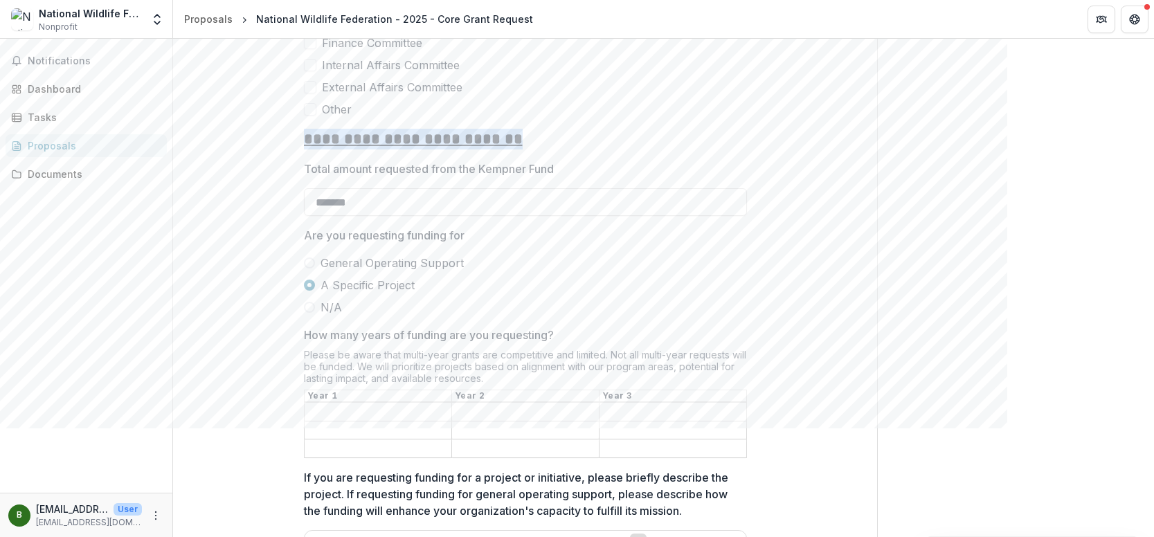
drag, startPoint x: 302, startPoint y: 157, endPoint x: 534, endPoint y: 168, distance: 232.8
copy u "**********"
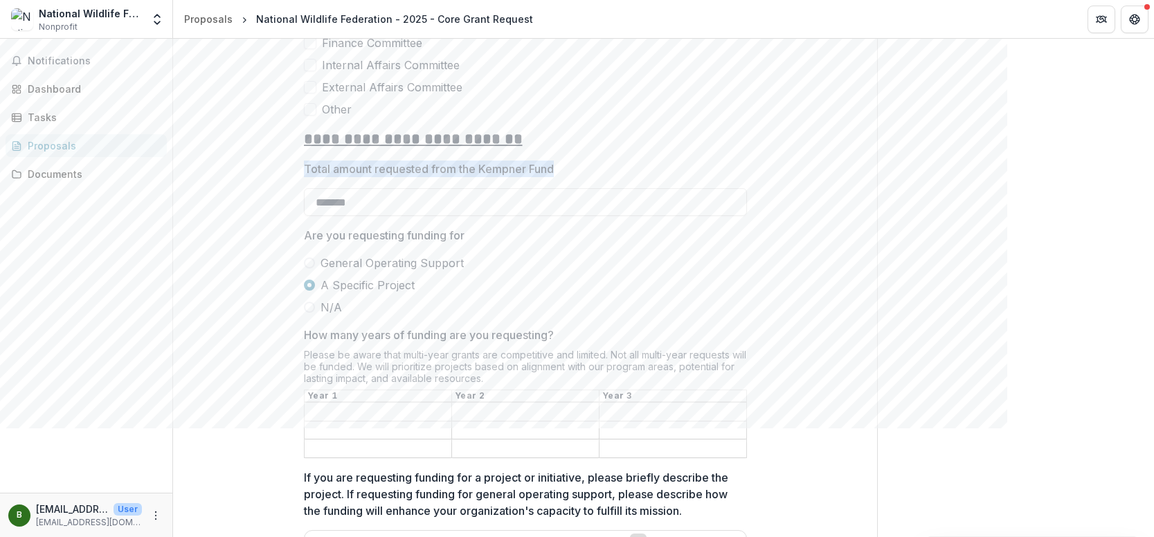
drag, startPoint x: 298, startPoint y: 188, endPoint x: 581, endPoint y: 187, distance: 282.4
drag, startPoint x: 360, startPoint y: 255, endPoint x: 347, endPoint y: 253, distance: 12.5
click at [360, 244] on p "Are you requesting funding for" at bounding box center [384, 235] width 161 height 17
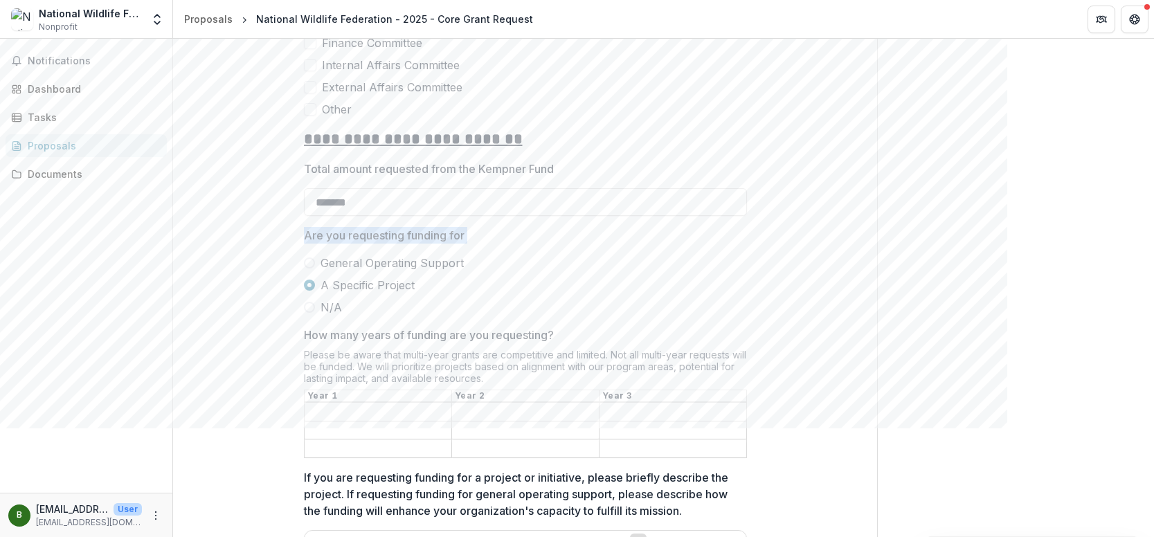
drag, startPoint x: 288, startPoint y: 254, endPoint x: 466, endPoint y: 285, distance: 181.3
drag, startPoint x: 448, startPoint y: 348, endPoint x: 430, endPoint y: 352, distance: 17.6
click at [448, 343] on p "How many years of funding are you requesting?" at bounding box center [429, 335] width 250 height 17
click at [448, 404] on input "How many years of funding are you requesting?" at bounding box center [378, 412] width 147 height 17
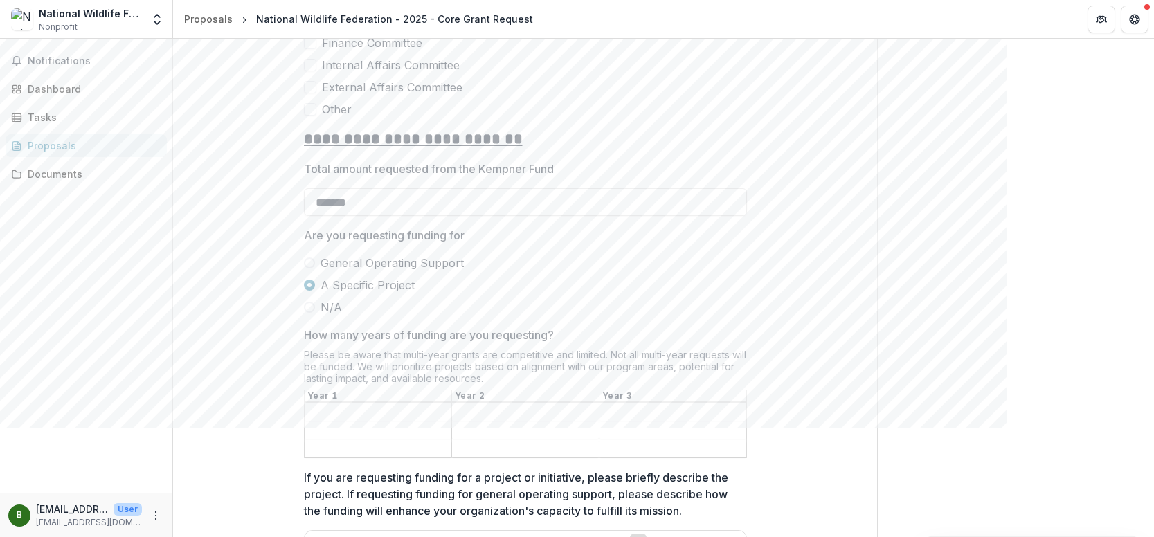
click at [305, 343] on p "How many years of funding are you requesting?" at bounding box center [429, 335] width 250 height 17
click at [305, 404] on input "How many years of funding are you requesting?" at bounding box center [378, 412] width 147 height 17
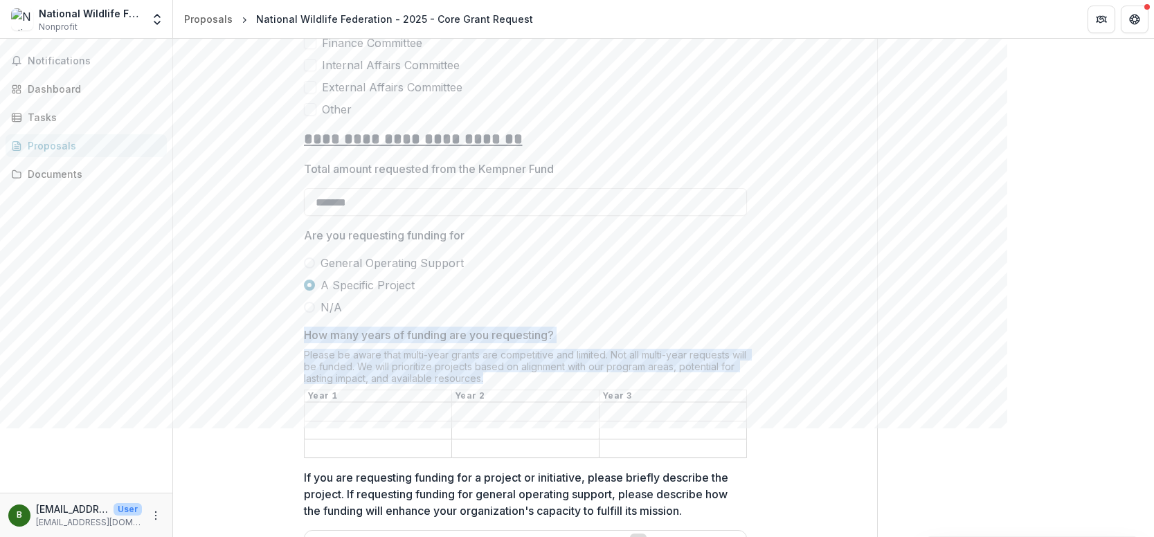
drag, startPoint x: 300, startPoint y: 349, endPoint x: 559, endPoint y: 396, distance: 263.0
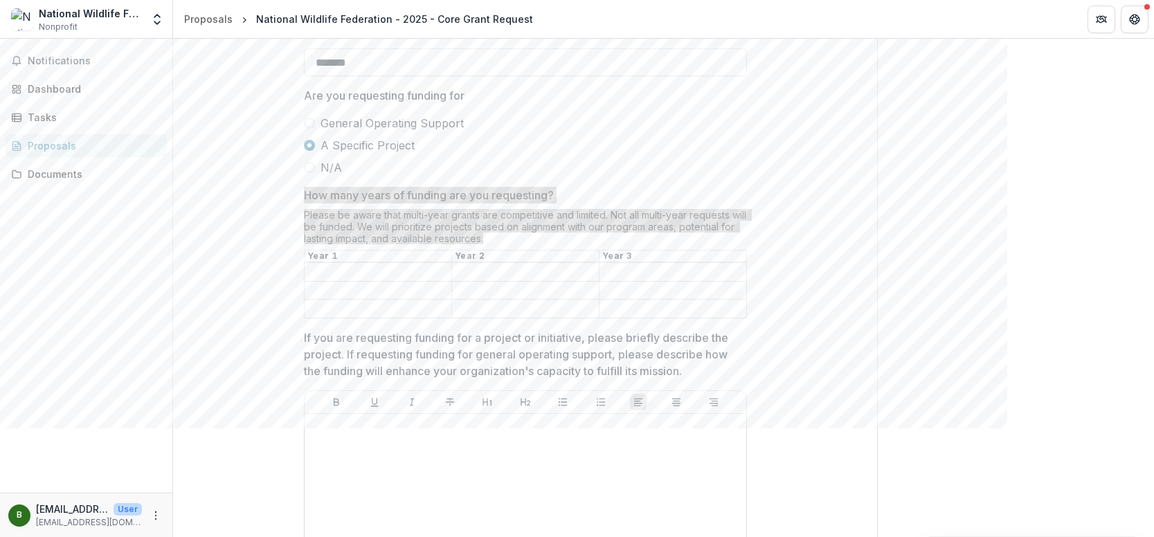
scroll to position [2722, 0]
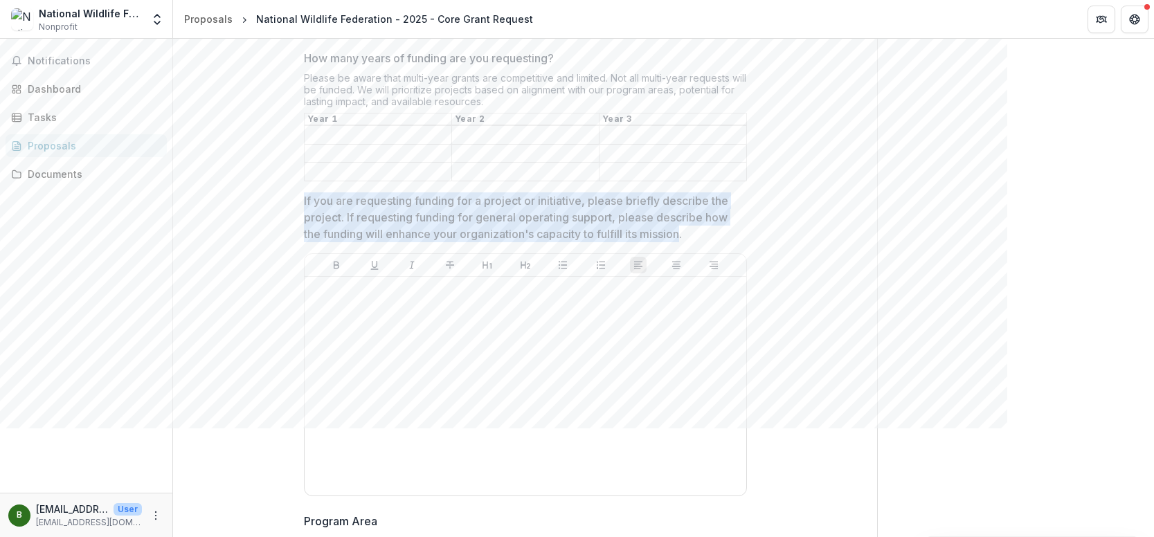
drag, startPoint x: 687, startPoint y: 251, endPoint x: 280, endPoint y: 213, distance: 408.0
click at [280, 213] on div "**********" at bounding box center [525, 455] width 704 height 5766
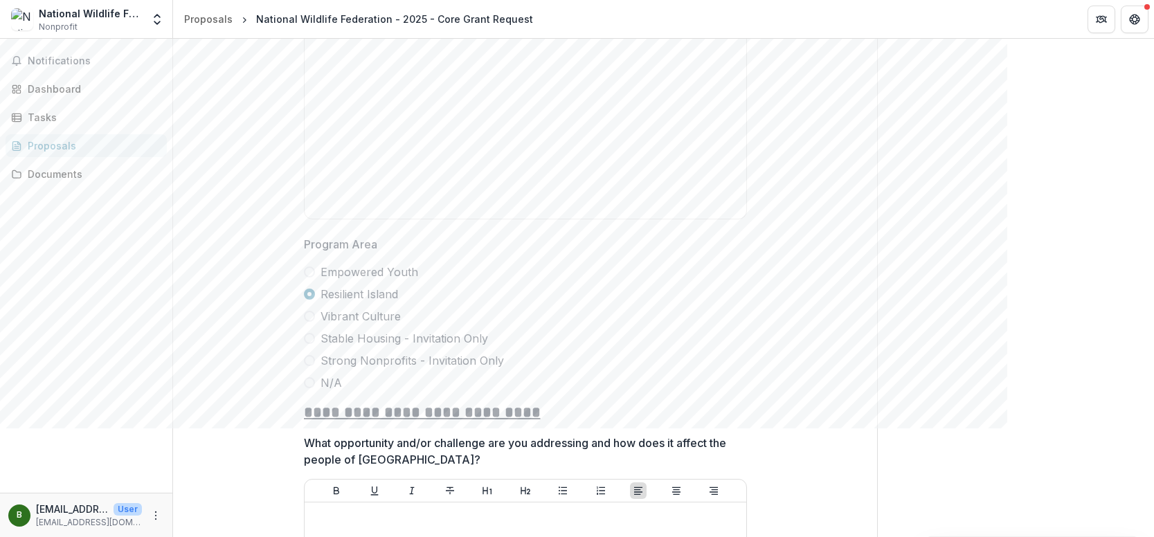
scroll to position [3068, 0]
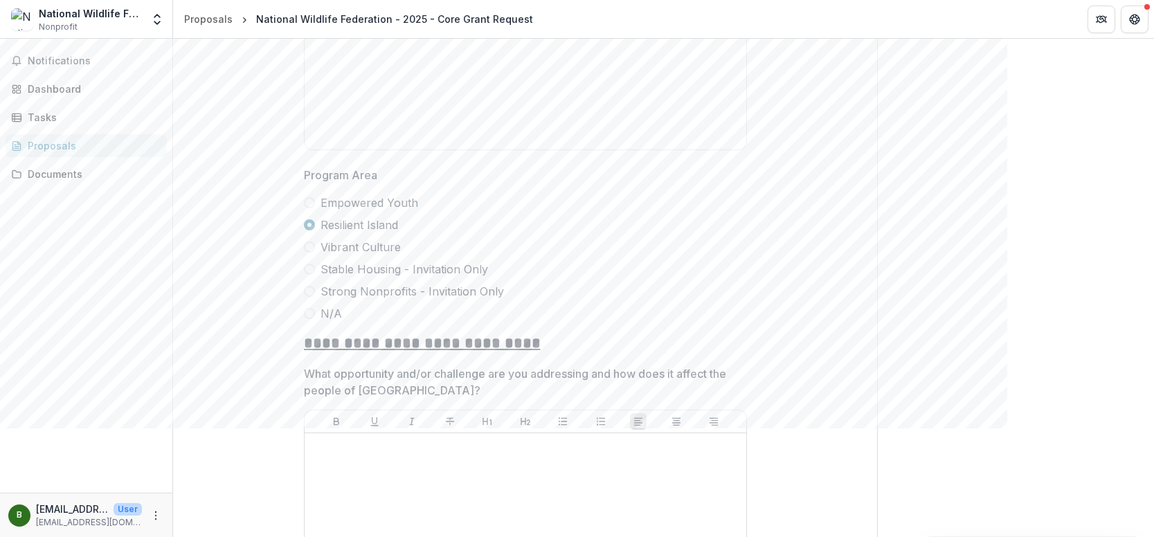
click at [75, 319] on div "Notifications Dashboard Tasks Proposals Documents" at bounding box center [86, 266] width 172 height 454
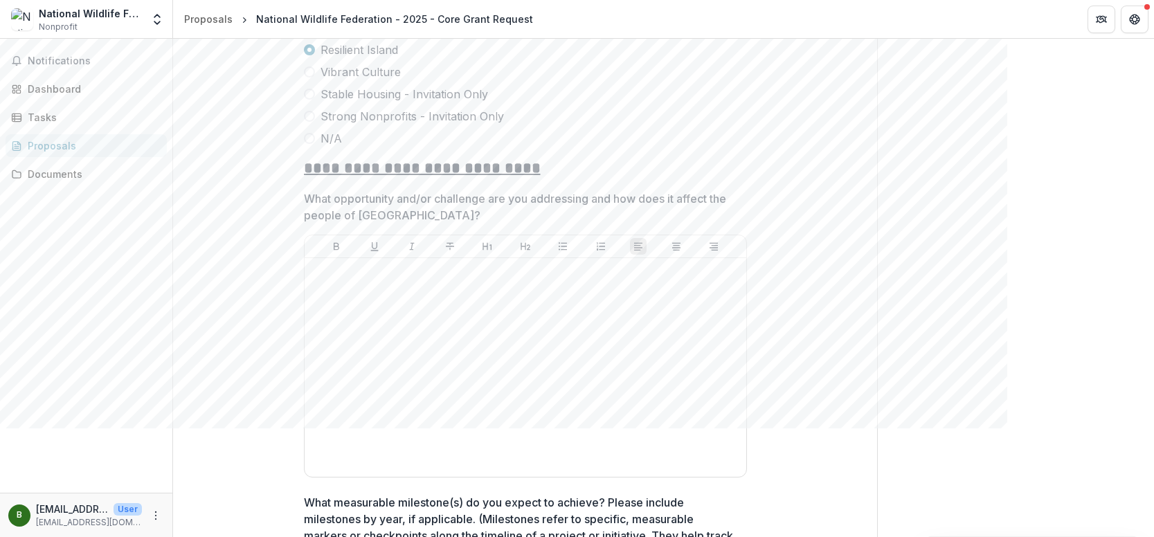
scroll to position [3345, 0]
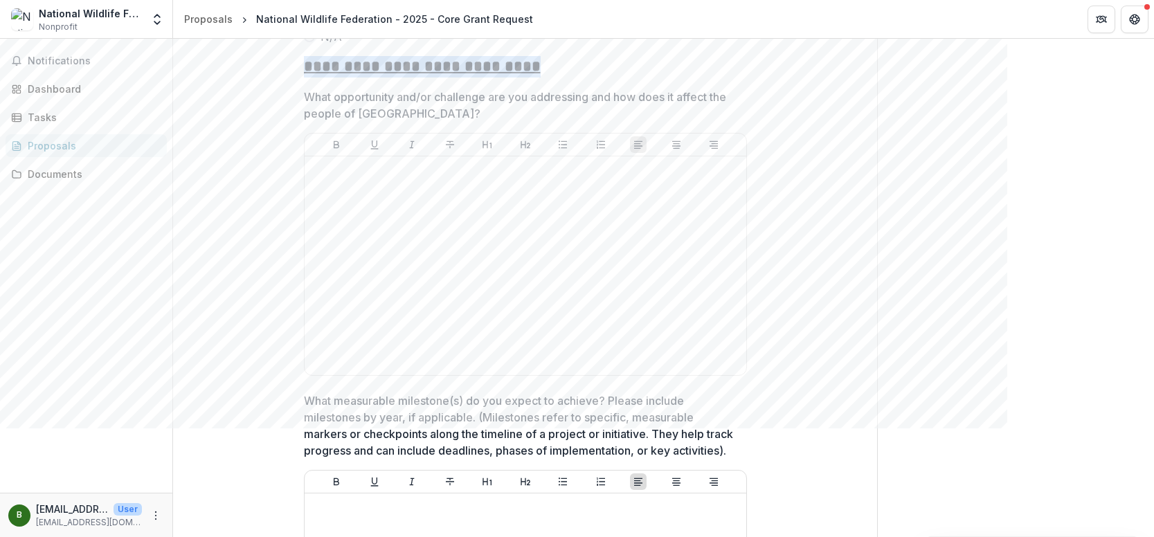
drag, startPoint x: 296, startPoint y: 82, endPoint x: 572, endPoint y: 93, distance: 276.4
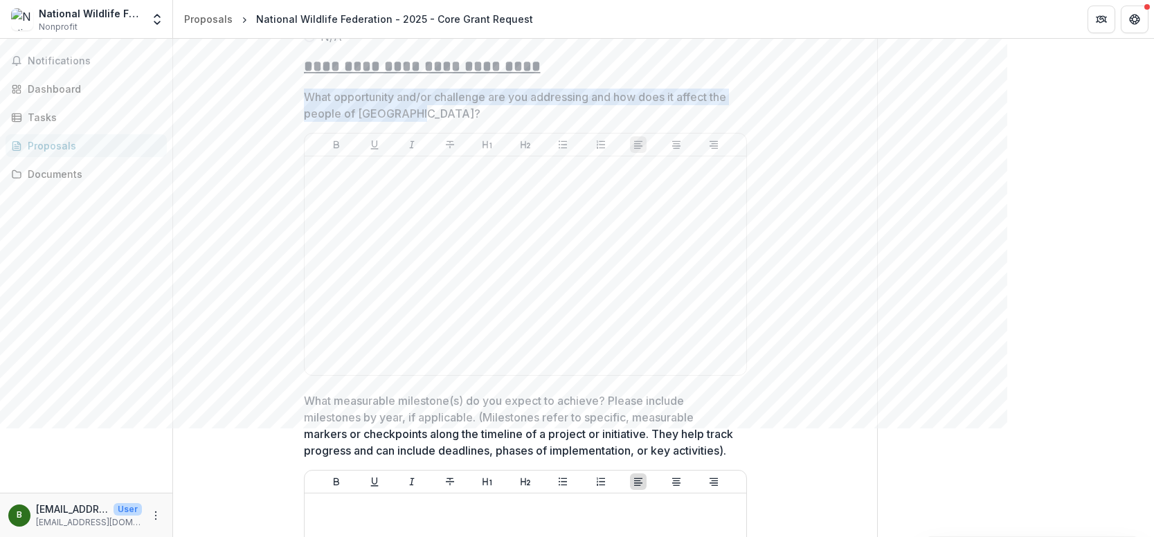
drag, startPoint x: 422, startPoint y: 127, endPoint x: 293, endPoint y: 114, distance: 129.5
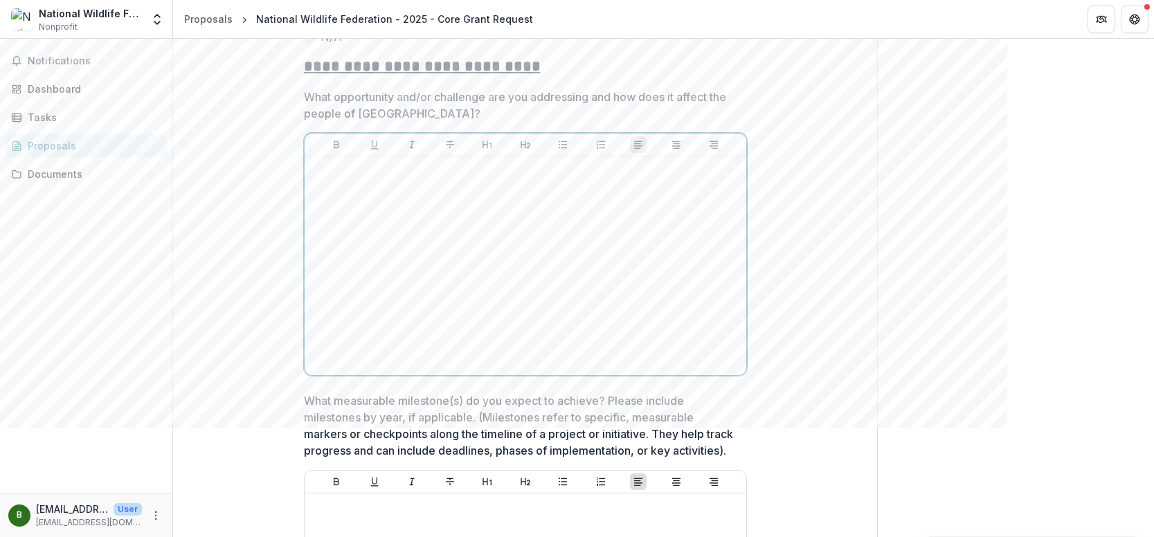
click at [451, 177] on p at bounding box center [525, 169] width 430 height 15
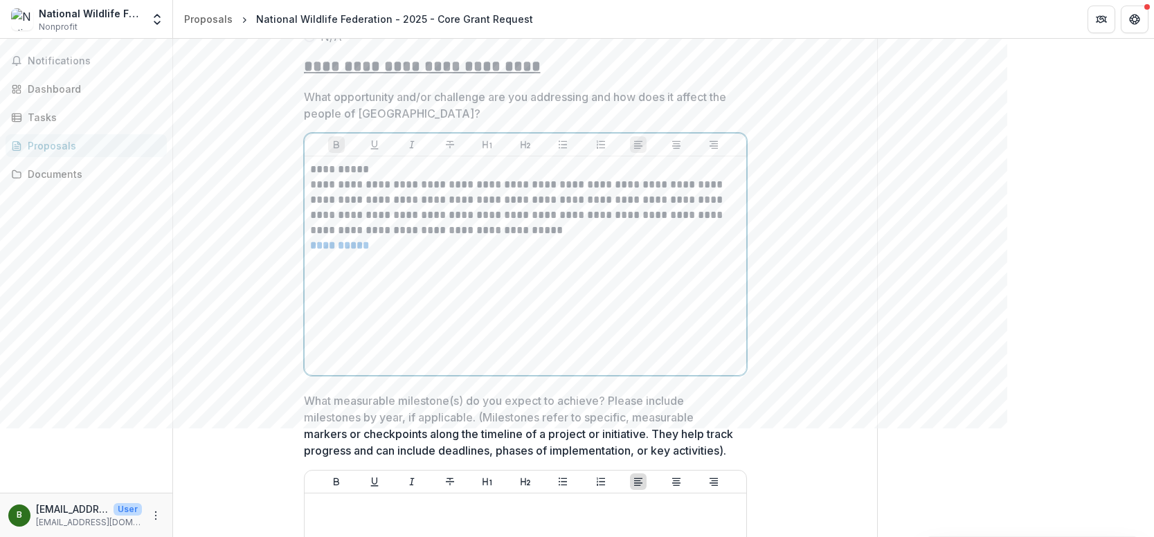
click at [327, 251] on strong "**********" at bounding box center [339, 245] width 59 height 10
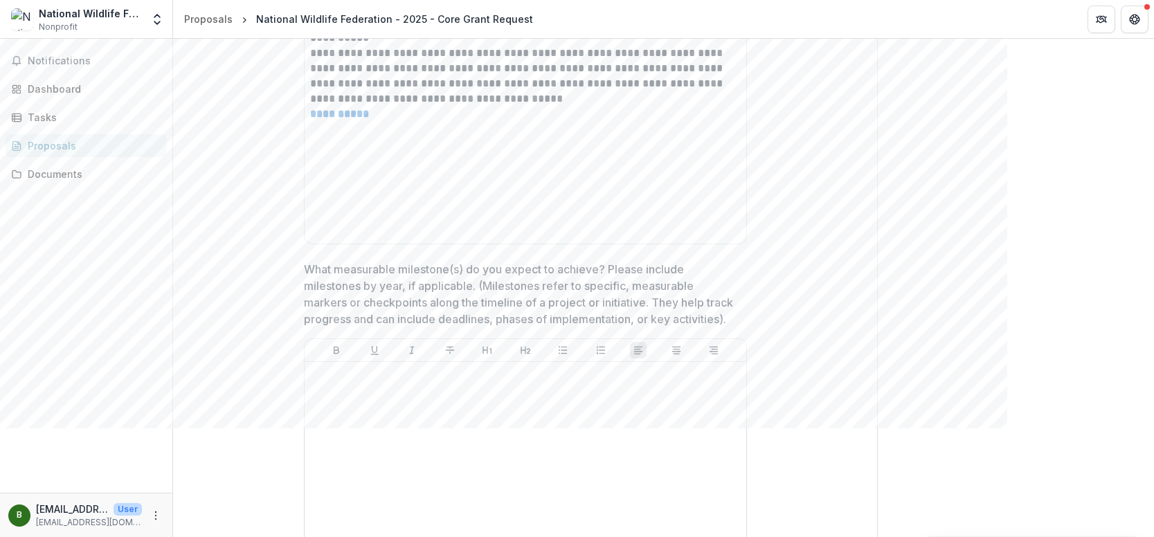
scroll to position [3552, 0]
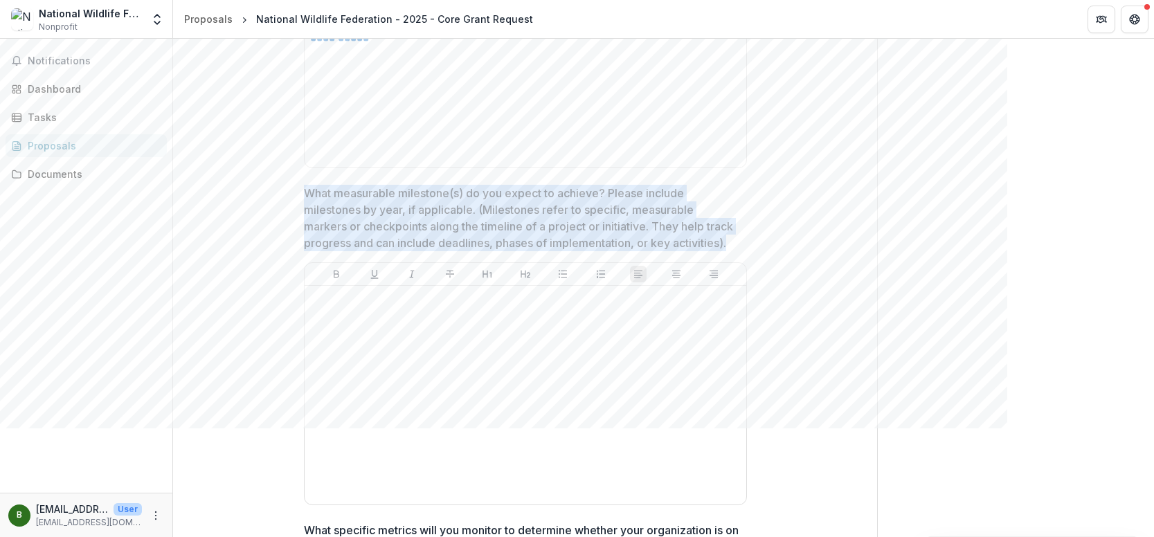
drag, startPoint x: 738, startPoint y: 255, endPoint x: 276, endPoint y: 210, distance: 464.5
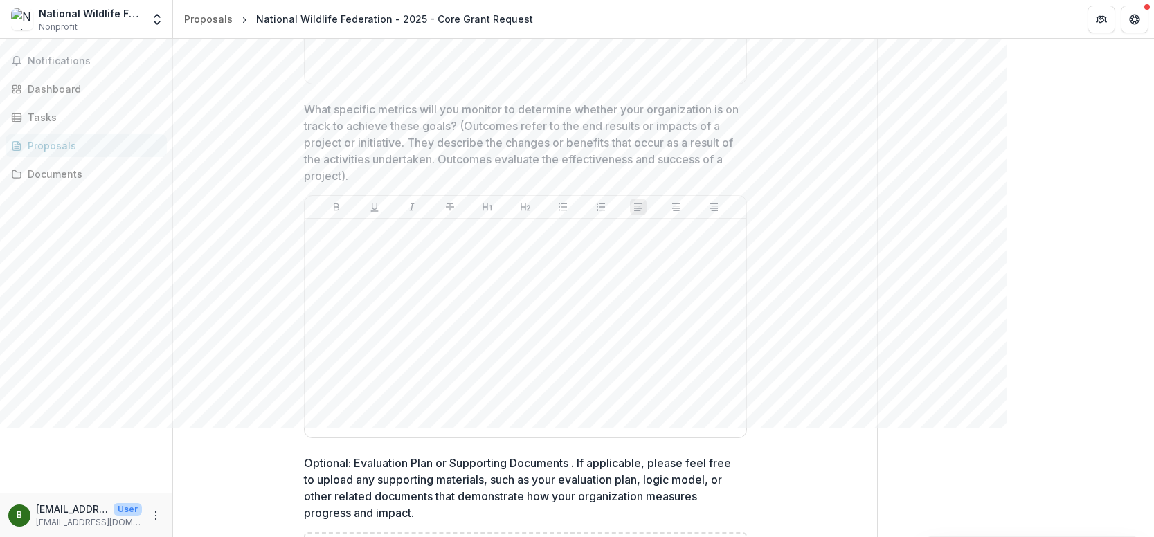
scroll to position [3898, 0]
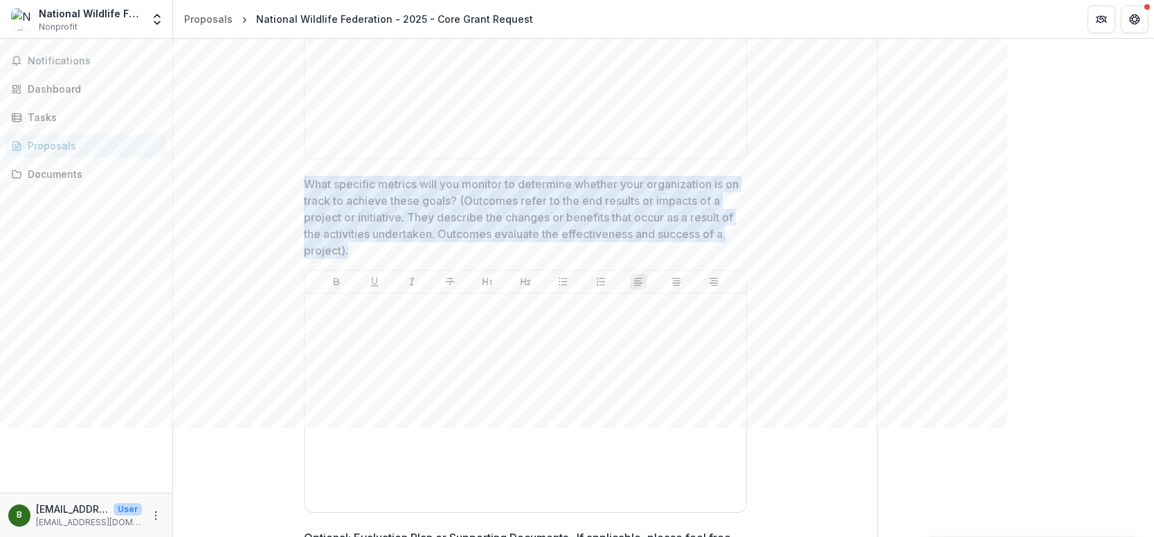
drag, startPoint x: 365, startPoint y: 255, endPoint x: 291, endPoint y: 199, distance: 92.9
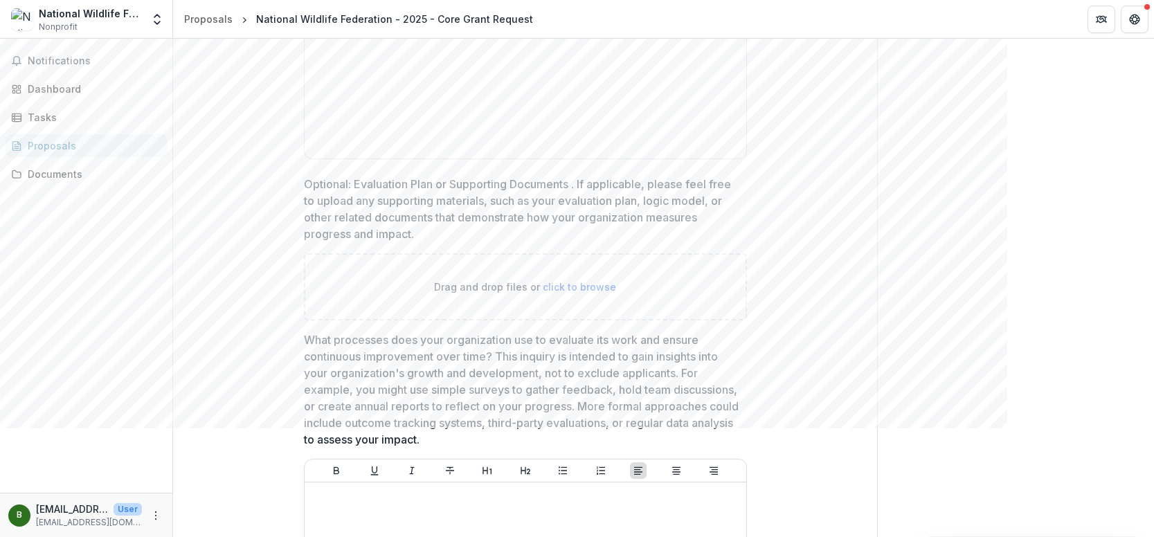
scroll to position [4314, 0]
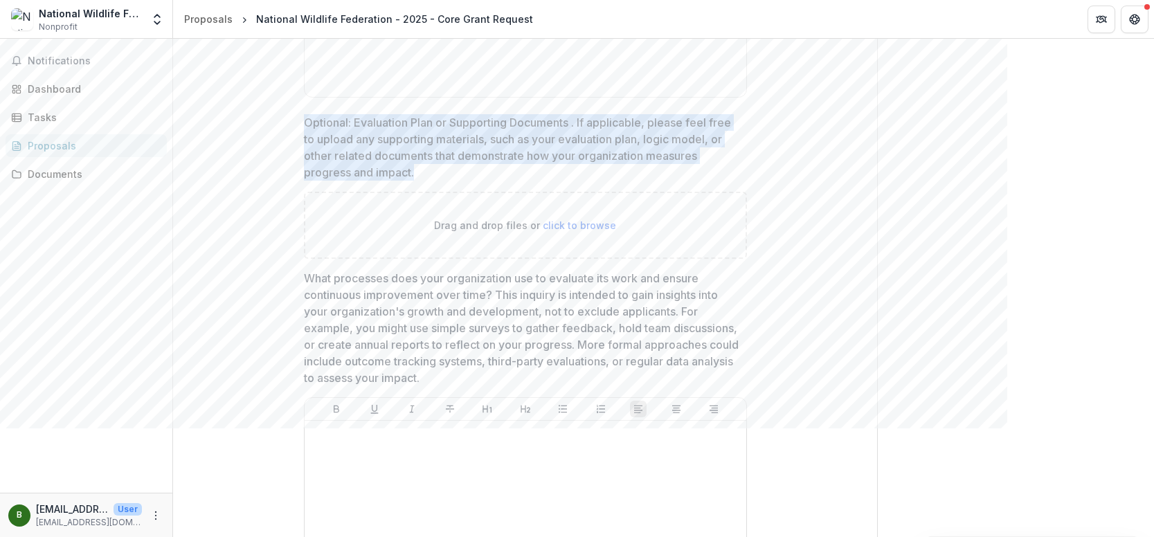
drag, startPoint x: 296, startPoint y: 131, endPoint x: 426, endPoint y: 186, distance: 141.1
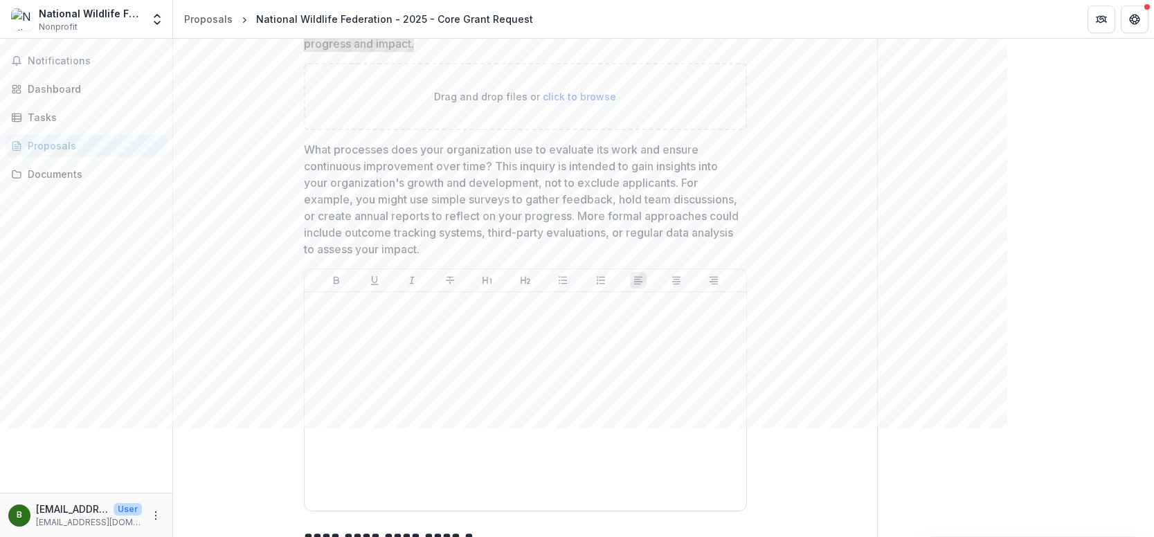
scroll to position [4521, 0]
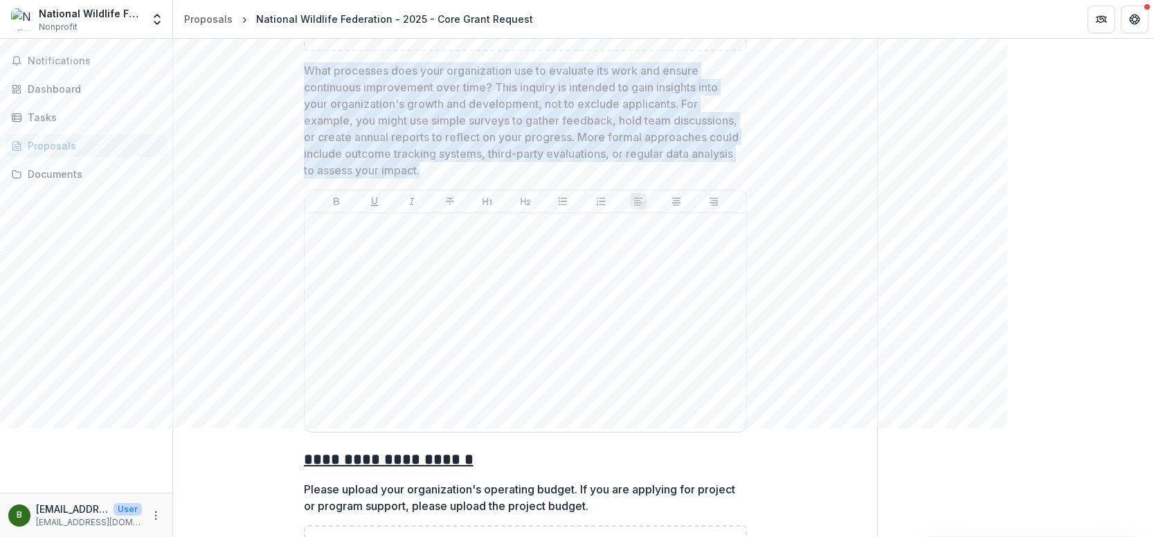
drag, startPoint x: 540, startPoint y: 188, endPoint x: 284, endPoint y: 78, distance: 277.8
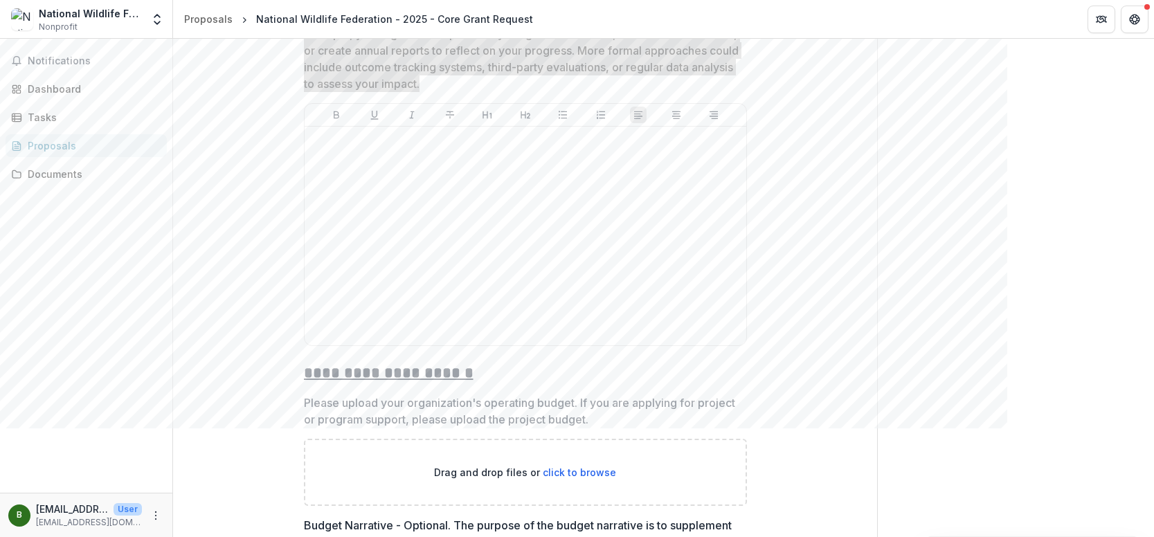
scroll to position [4729, 0]
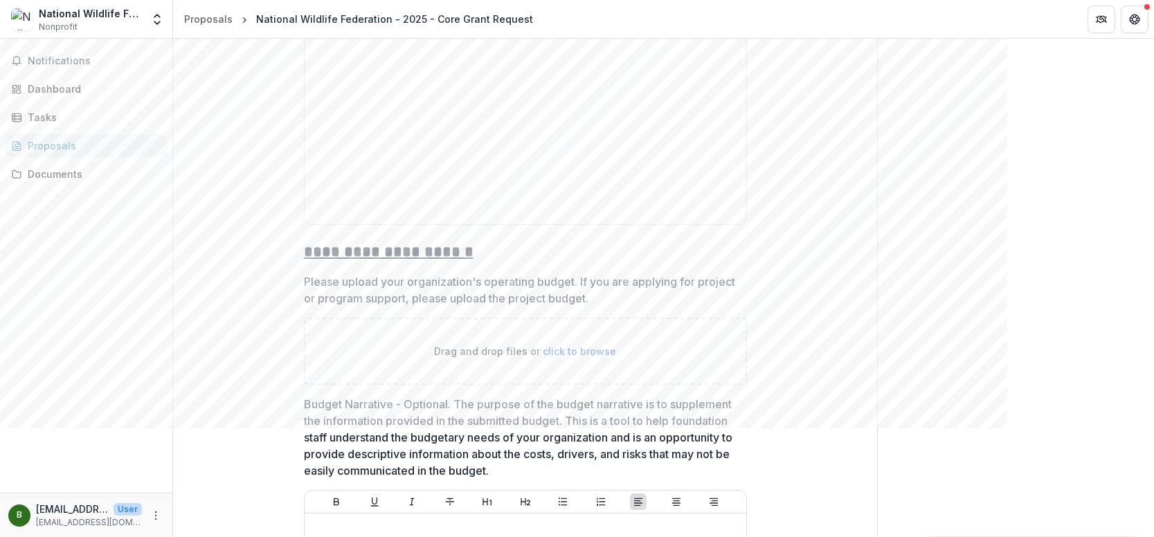
click at [627, 307] on p "Please upload your organization's operating budget. If you are applying for pro…" at bounding box center [521, 289] width 435 height 33
drag, startPoint x: 442, startPoint y: 269, endPoint x: 253, endPoint y: 278, distance: 189.1
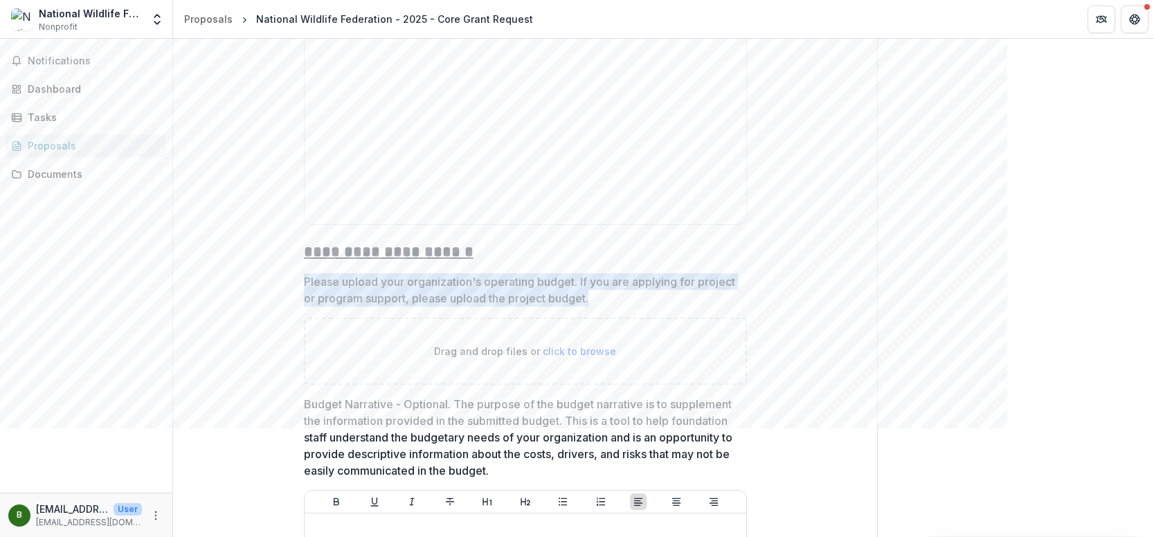
drag, startPoint x: 633, startPoint y: 313, endPoint x: 298, endPoint y: 297, distance: 336.0
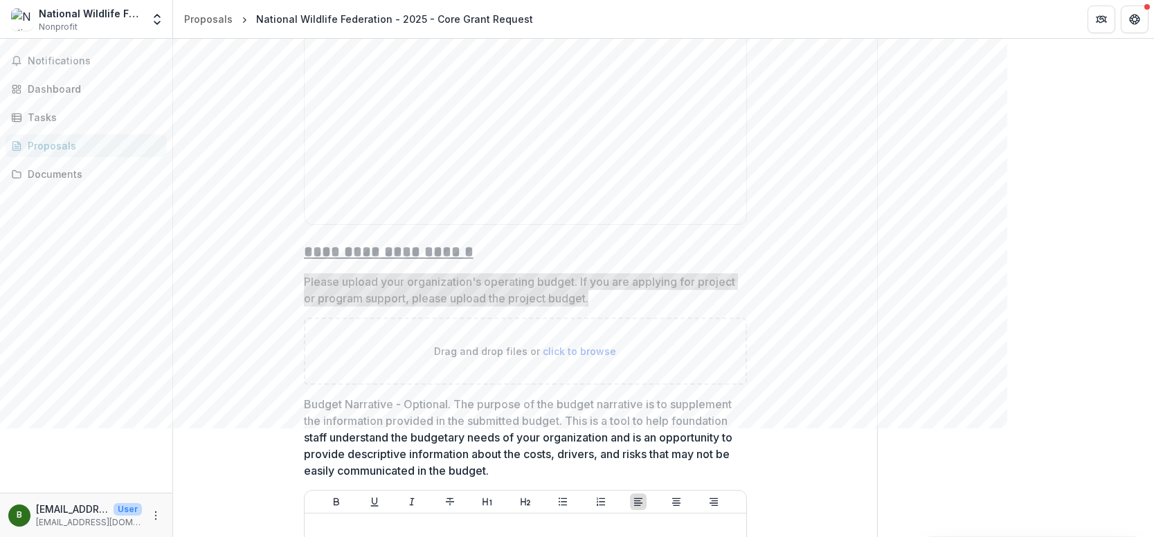
scroll to position [4937, 0]
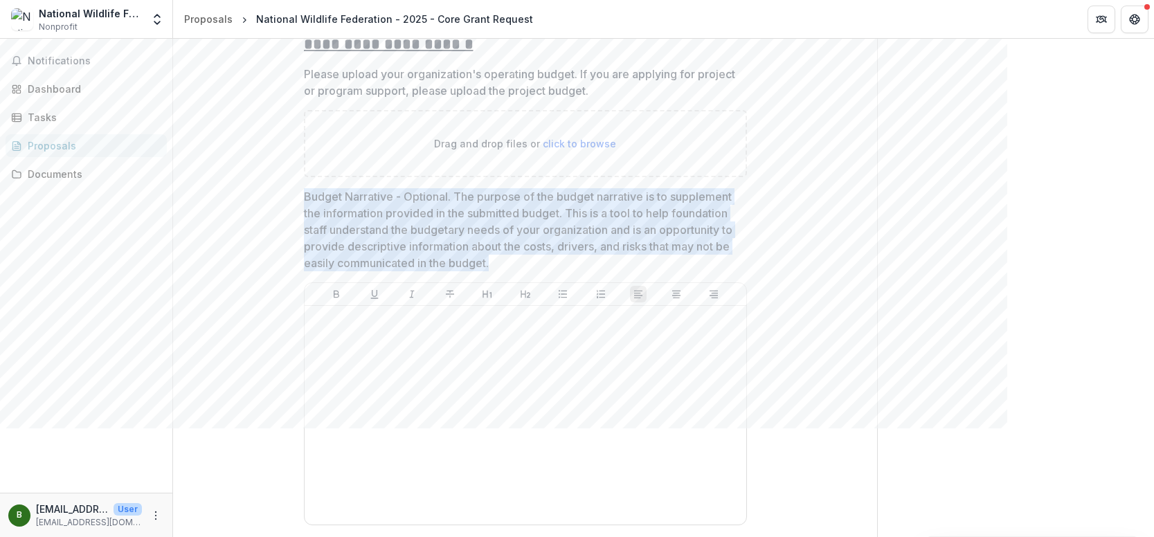
drag, startPoint x: 300, startPoint y: 211, endPoint x: 534, endPoint y: 270, distance: 241.2
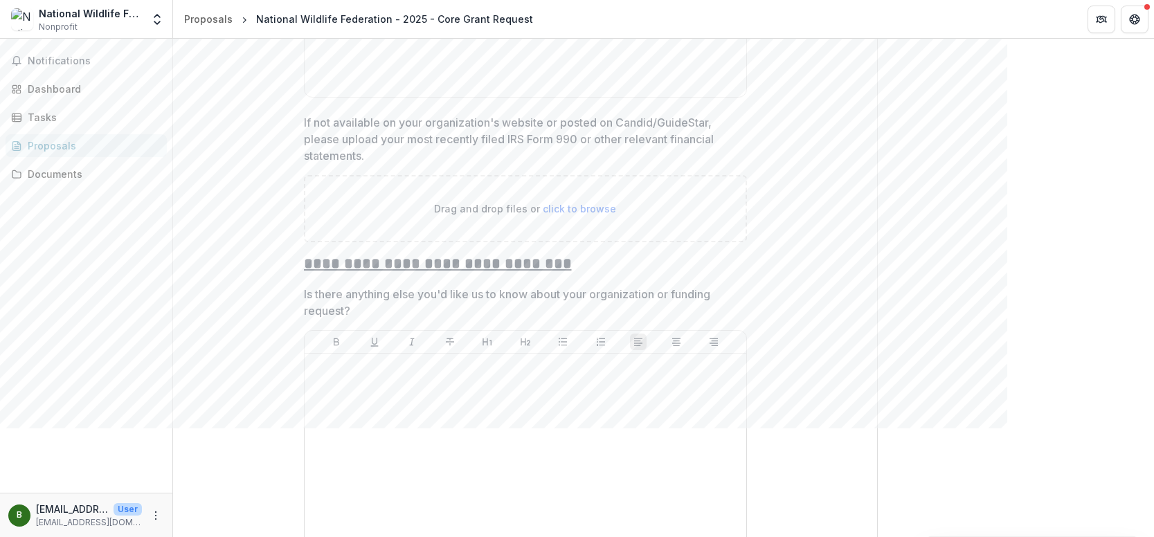
scroll to position [5283, 0]
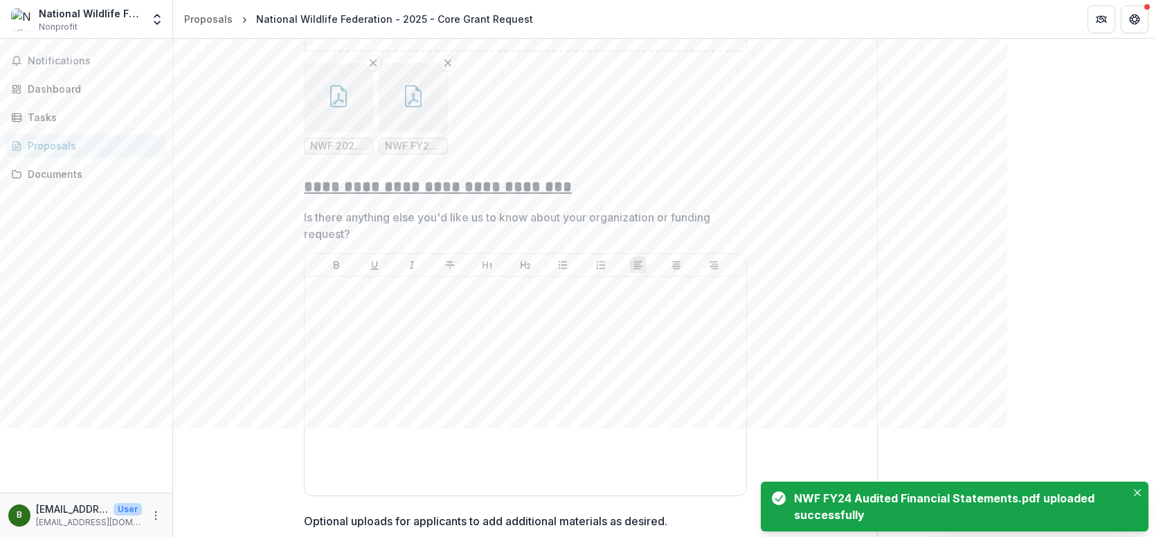
scroll to position [5629, 0]
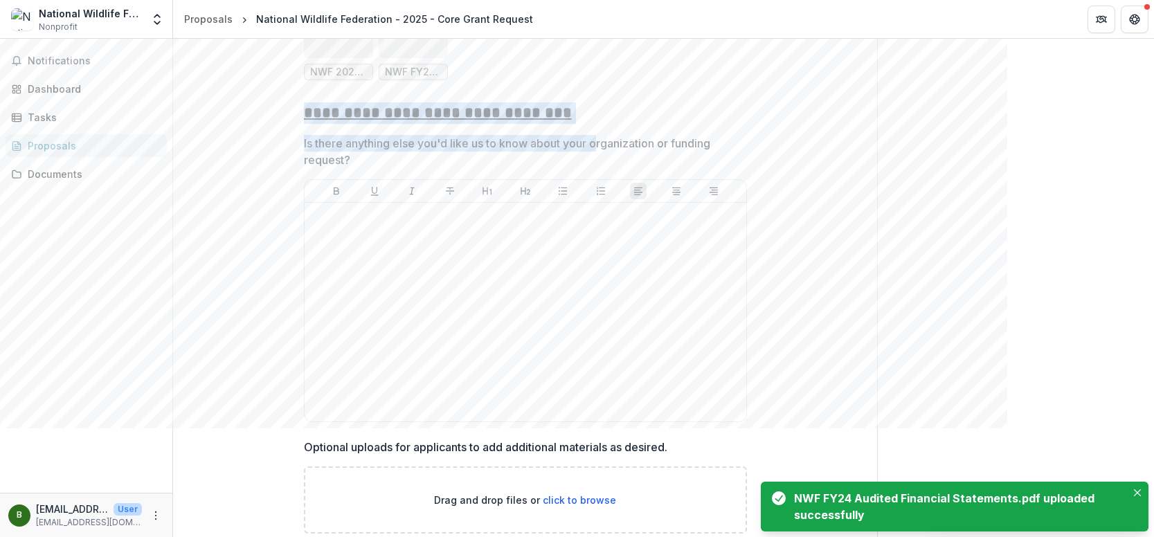
drag, startPoint x: 299, startPoint y: 129, endPoint x: 599, endPoint y: 143, distance: 300.0
drag, startPoint x: 555, startPoint y: 127, endPoint x: 299, endPoint y: 131, distance: 256.1
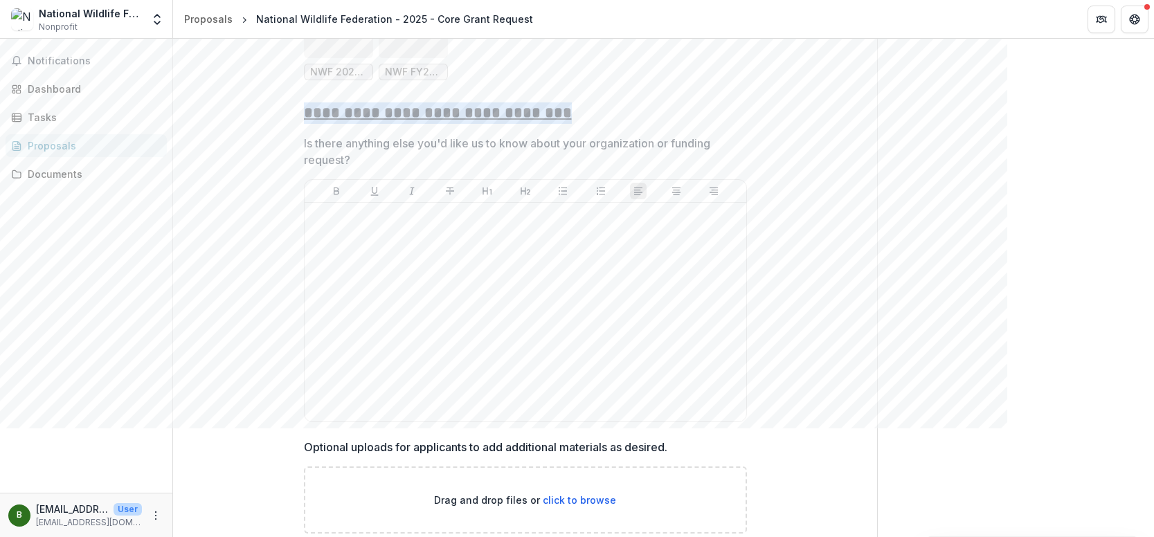
drag, startPoint x: 299, startPoint y: 165, endPoint x: 330, endPoint y: 170, distance: 31.4
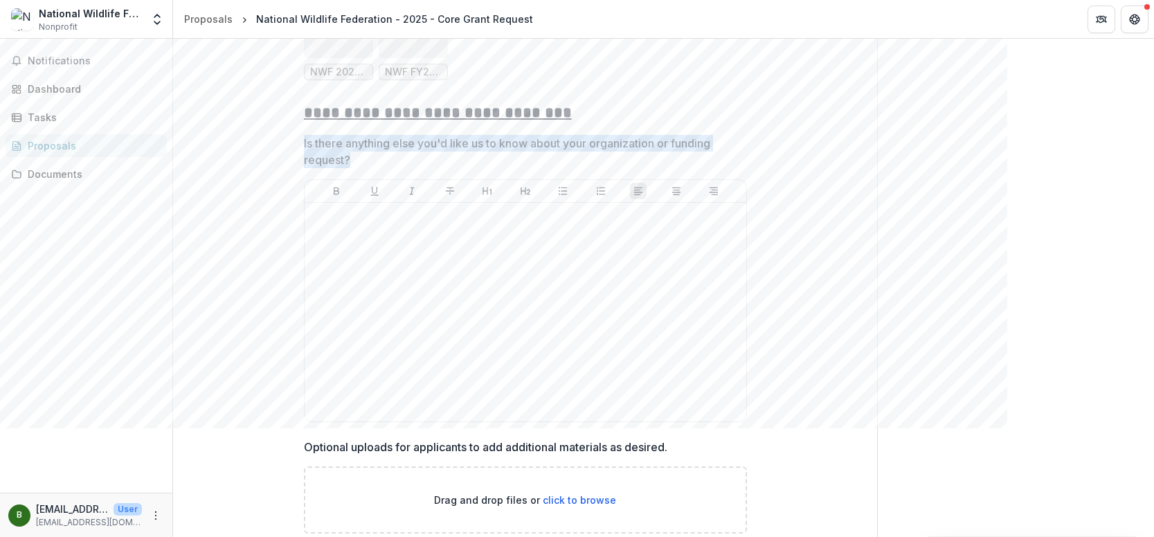
drag, startPoint x: 345, startPoint y: 176, endPoint x: 298, endPoint y: 163, distance: 49.5
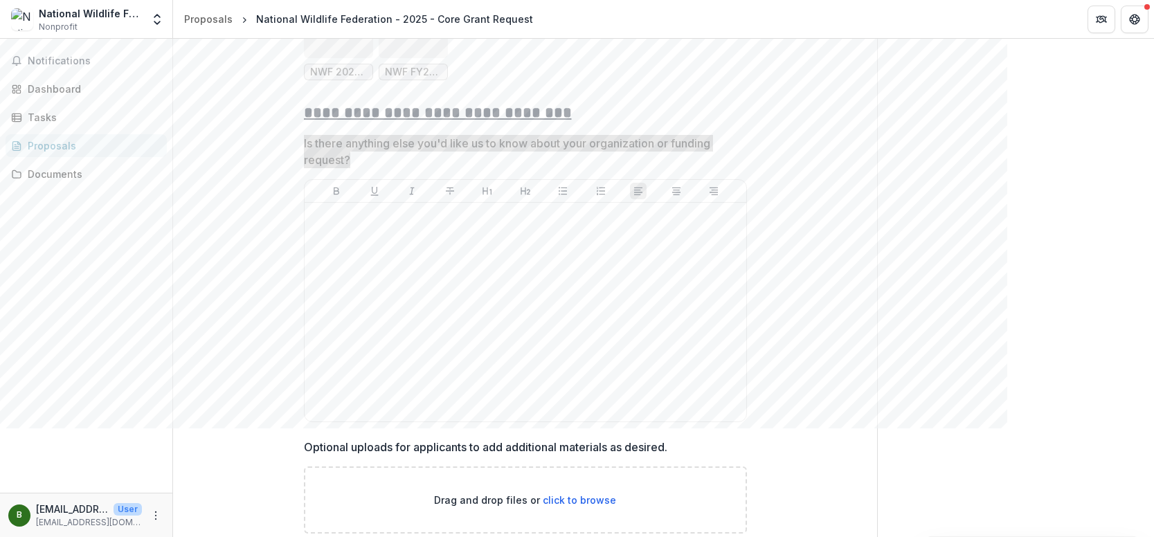
scroll to position [5700, 0]
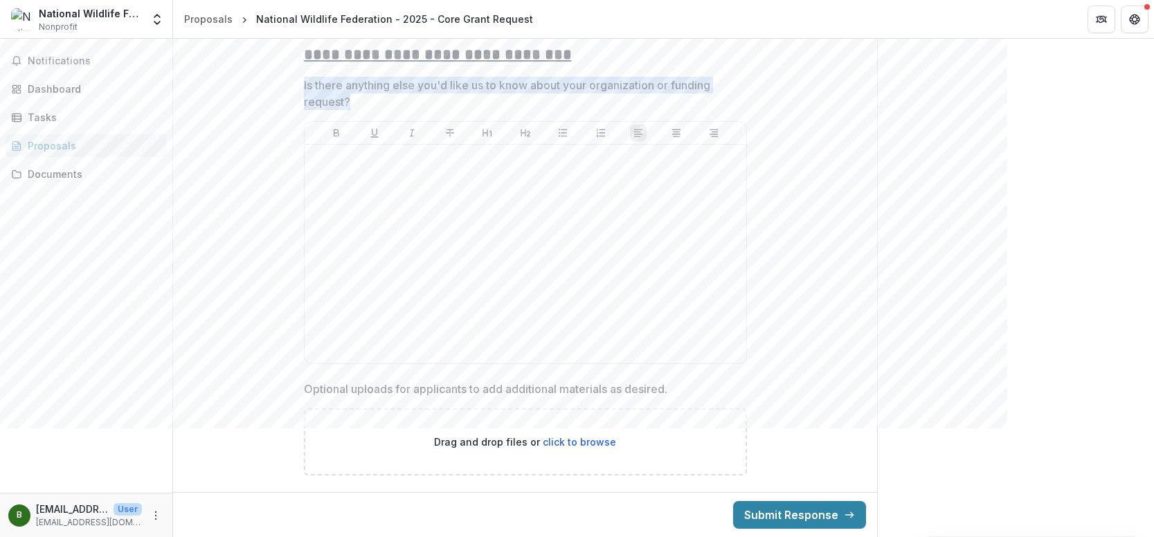
click at [680, 383] on label "Optional uploads for applicants to add additional materials as desired." at bounding box center [521, 389] width 435 height 17
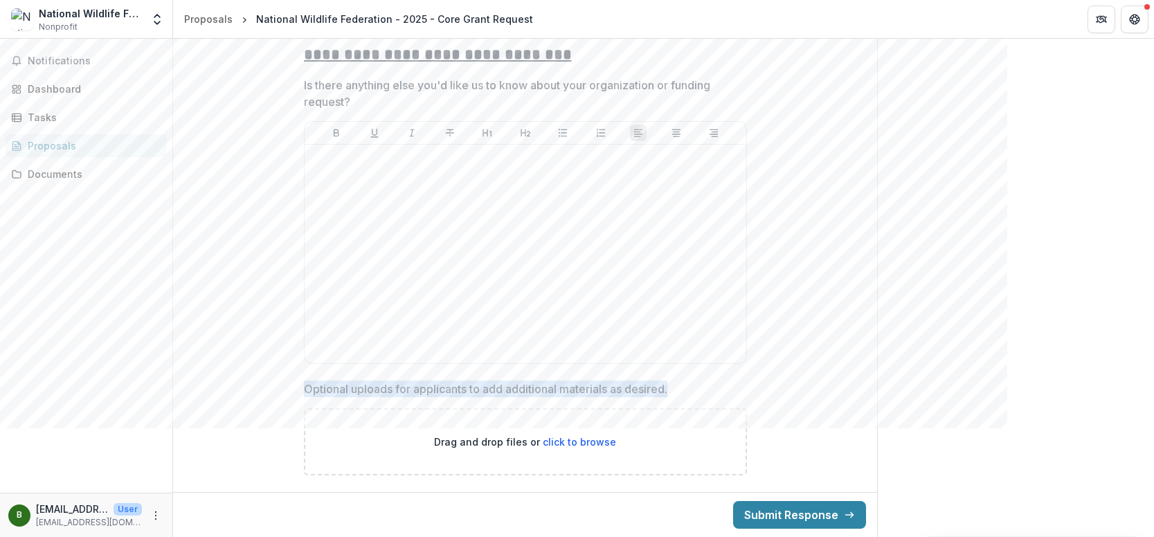
drag, startPoint x: 690, startPoint y: 388, endPoint x: 307, endPoint y: 394, distance: 382.8
click at [304, 392] on label "Optional uploads for applicants to add additional materials as desired." at bounding box center [521, 389] width 435 height 17
